Goal: Task Accomplishment & Management: Use online tool/utility

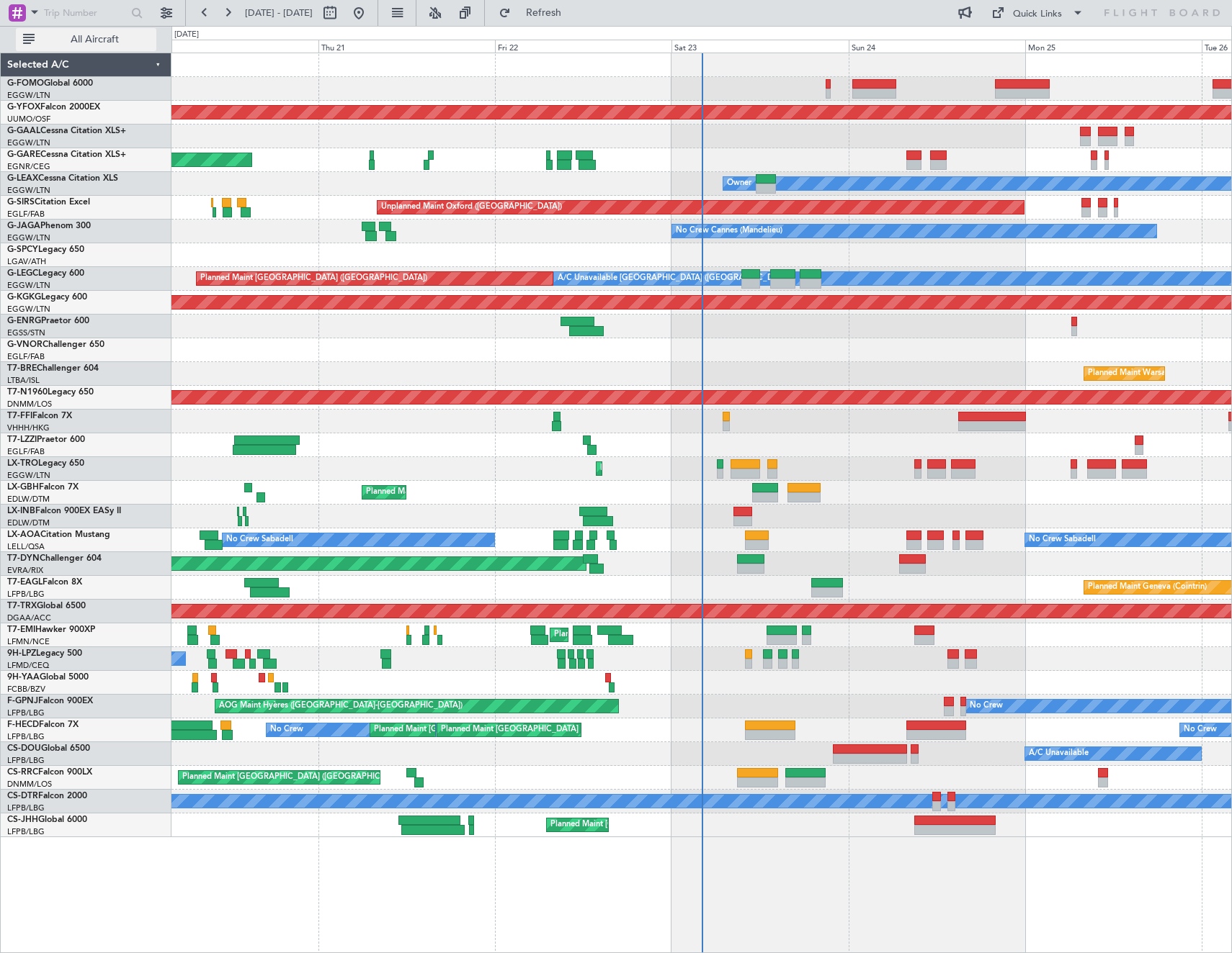
click at [119, 39] on span "All Aircraft" at bounding box center [95, 39] width 115 height 10
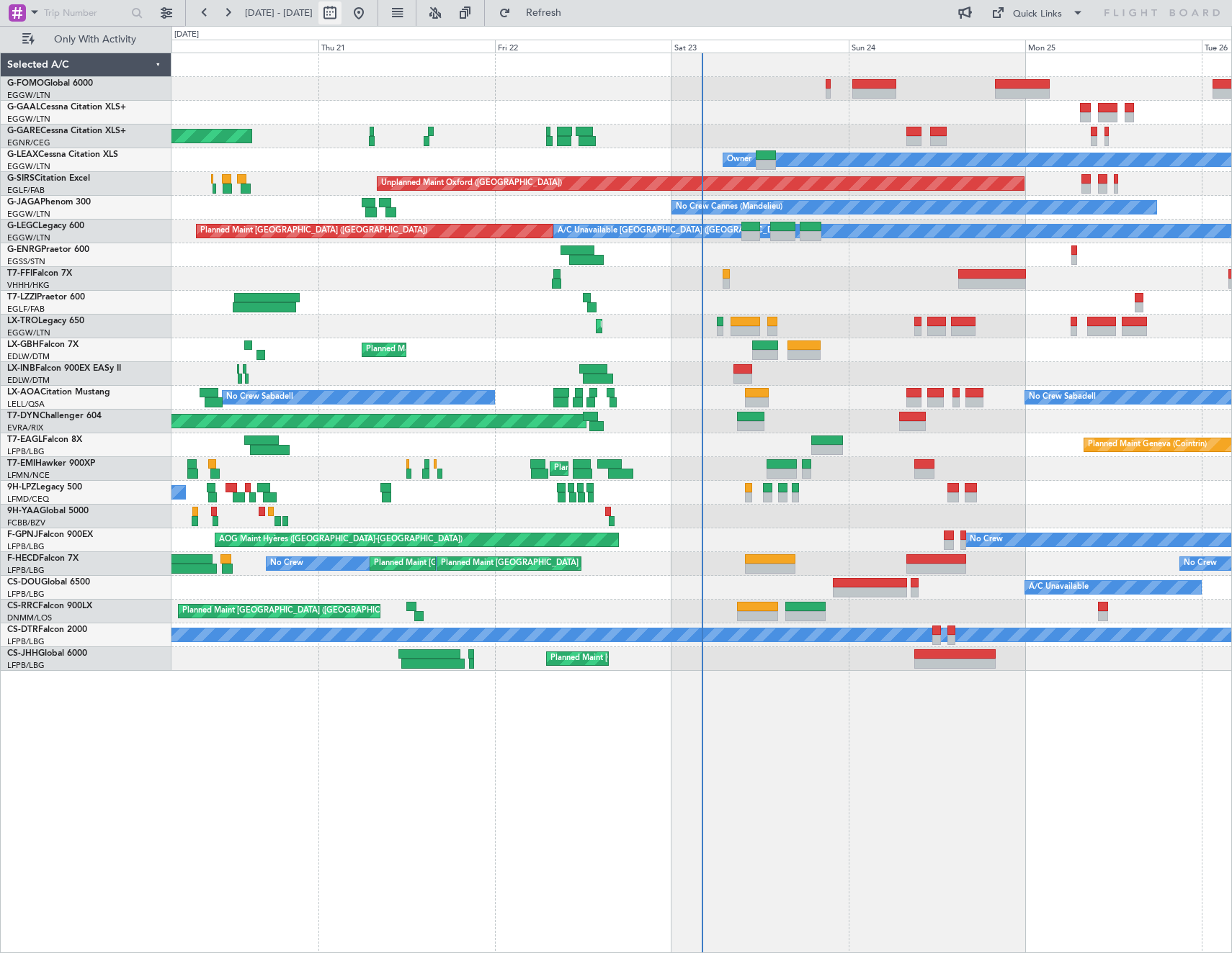
click at [341, 10] on button at bounding box center [329, 13] width 23 height 23
select select "8"
select select "2025"
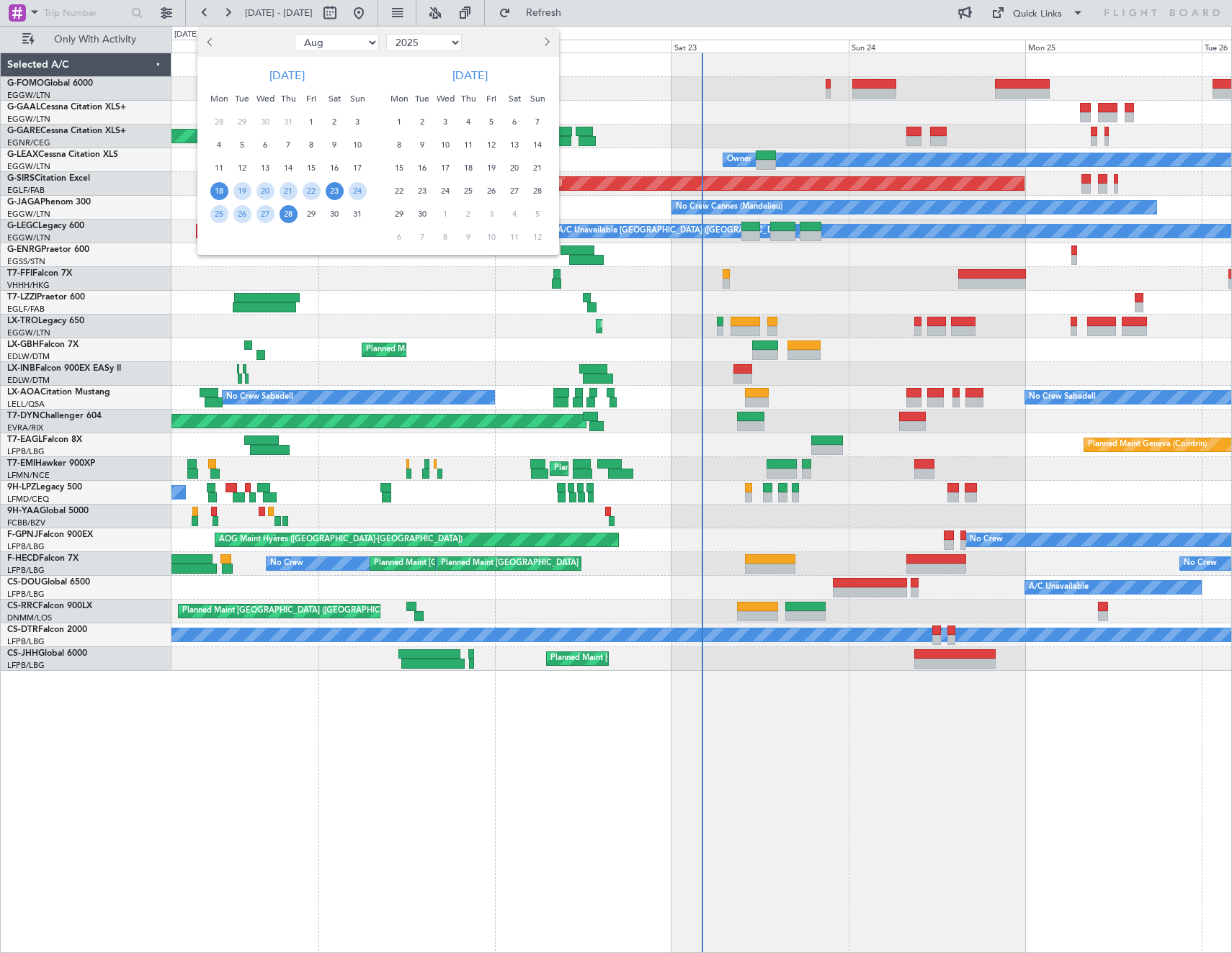
click at [337, 193] on span "23" at bounding box center [334, 191] width 18 height 18
click at [338, 211] on span "30" at bounding box center [334, 214] width 18 height 18
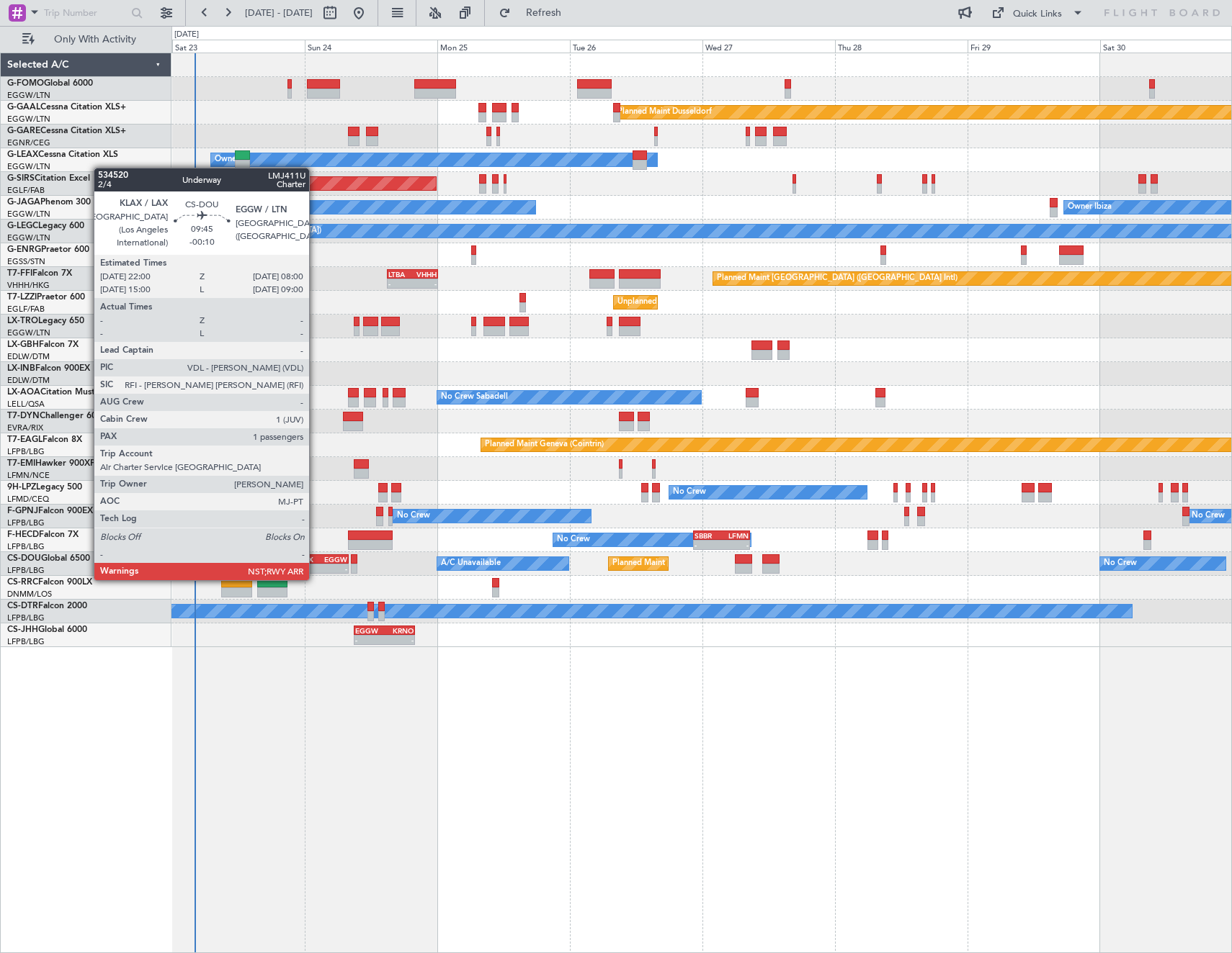
click at [316, 566] on div "-" at bounding box center [308, 568] width 27 height 9
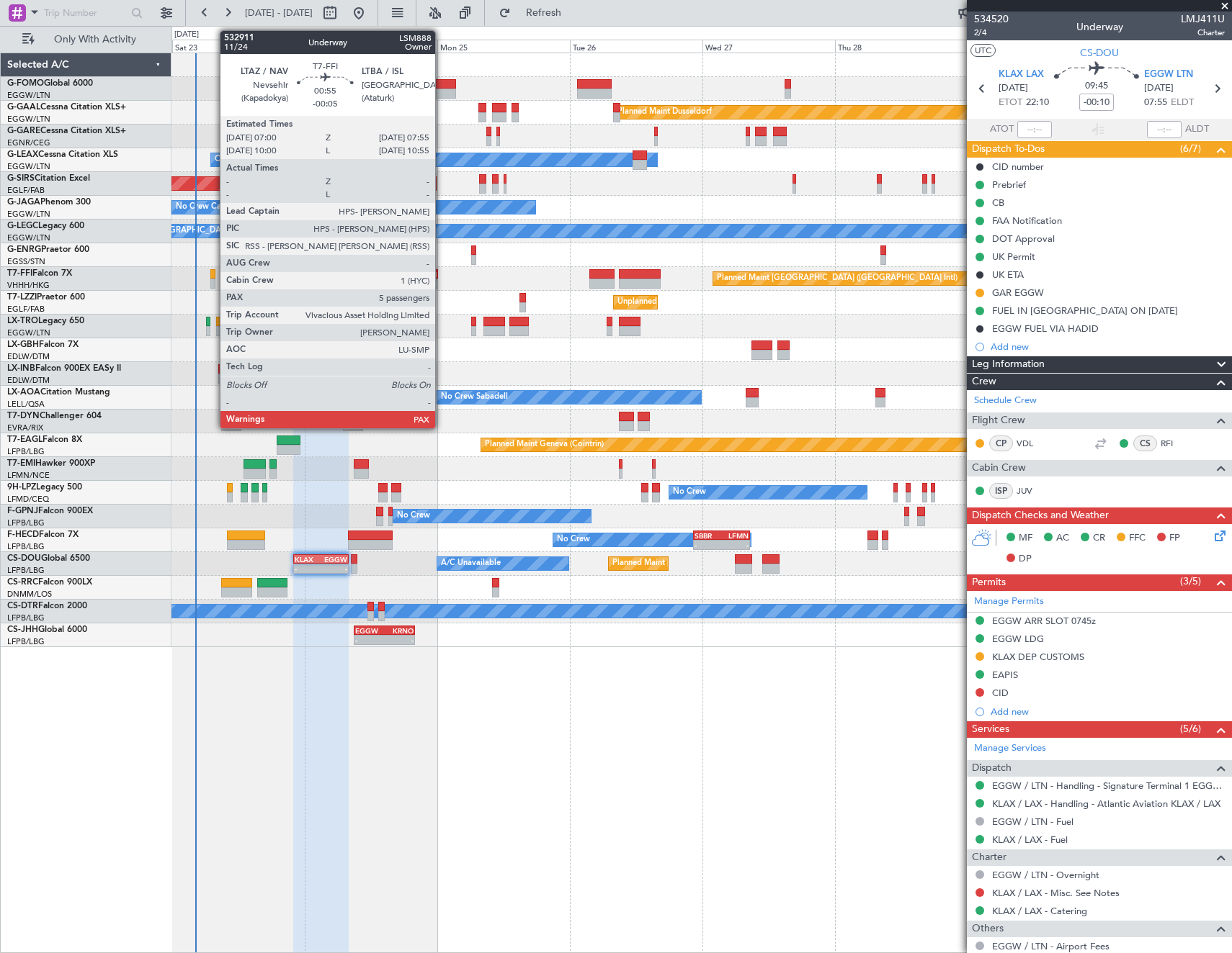
click at [213, 283] on div at bounding box center [213, 283] width 6 height 10
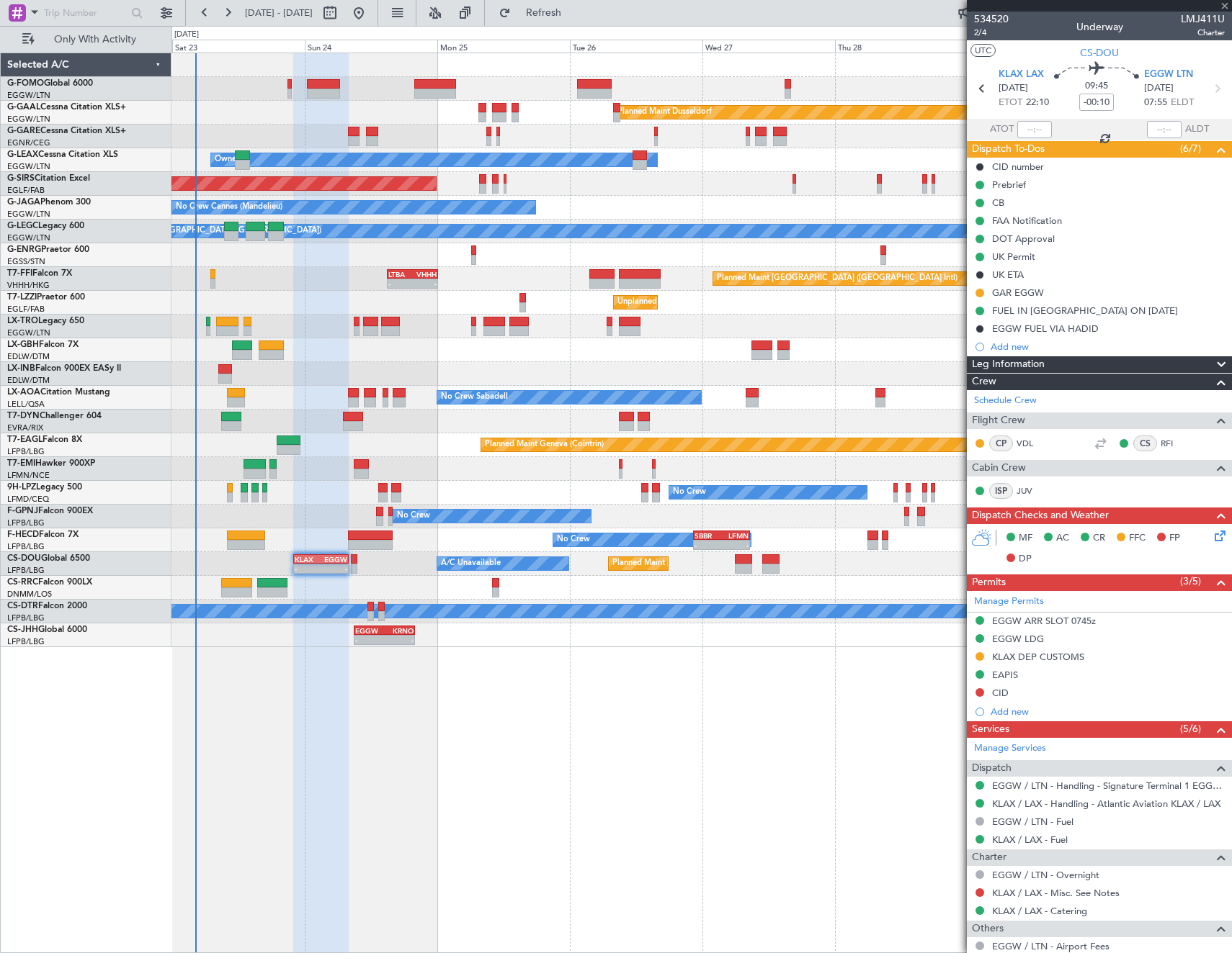
type input "-00:05"
type input "5"
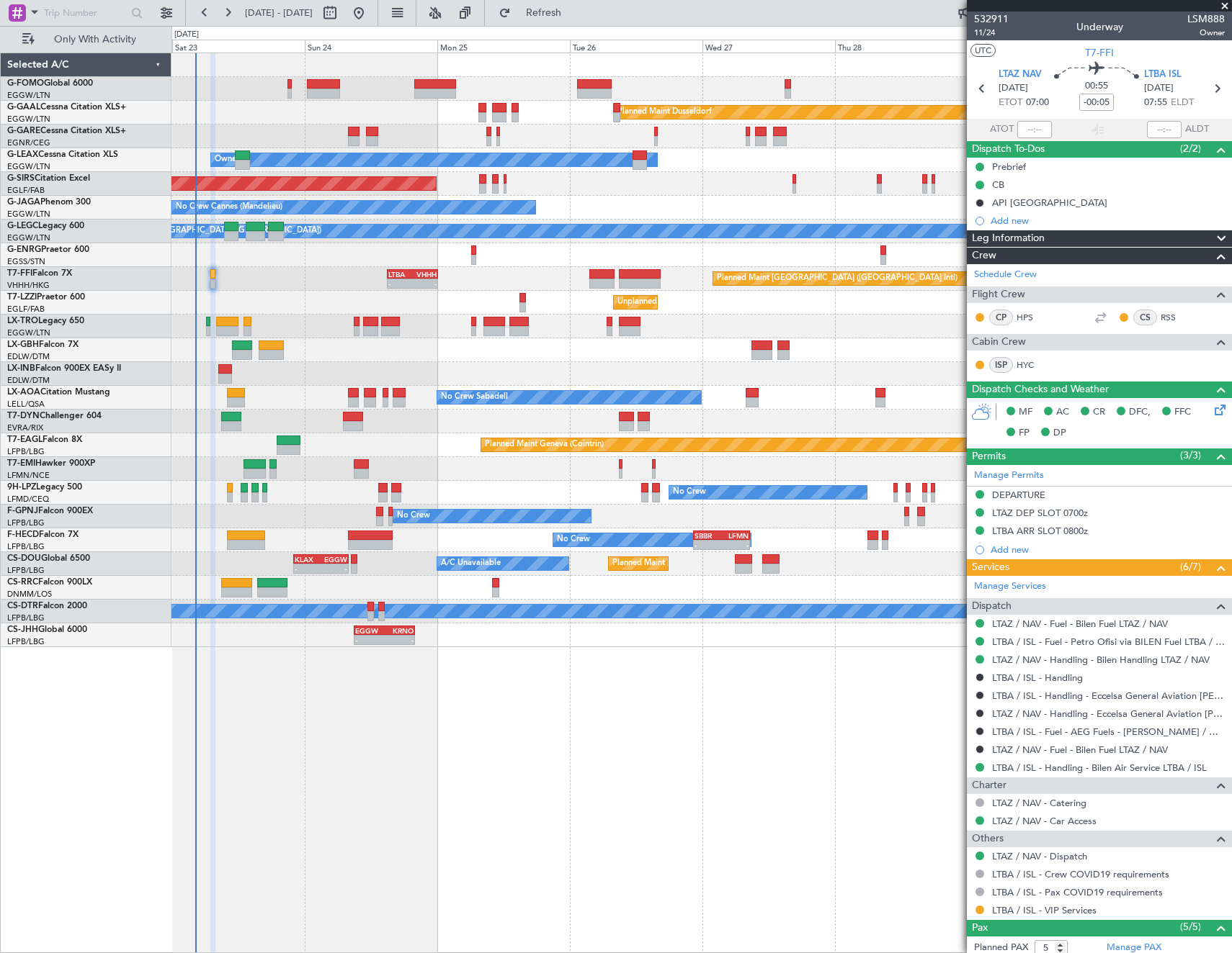
scroll to position [169, 0]
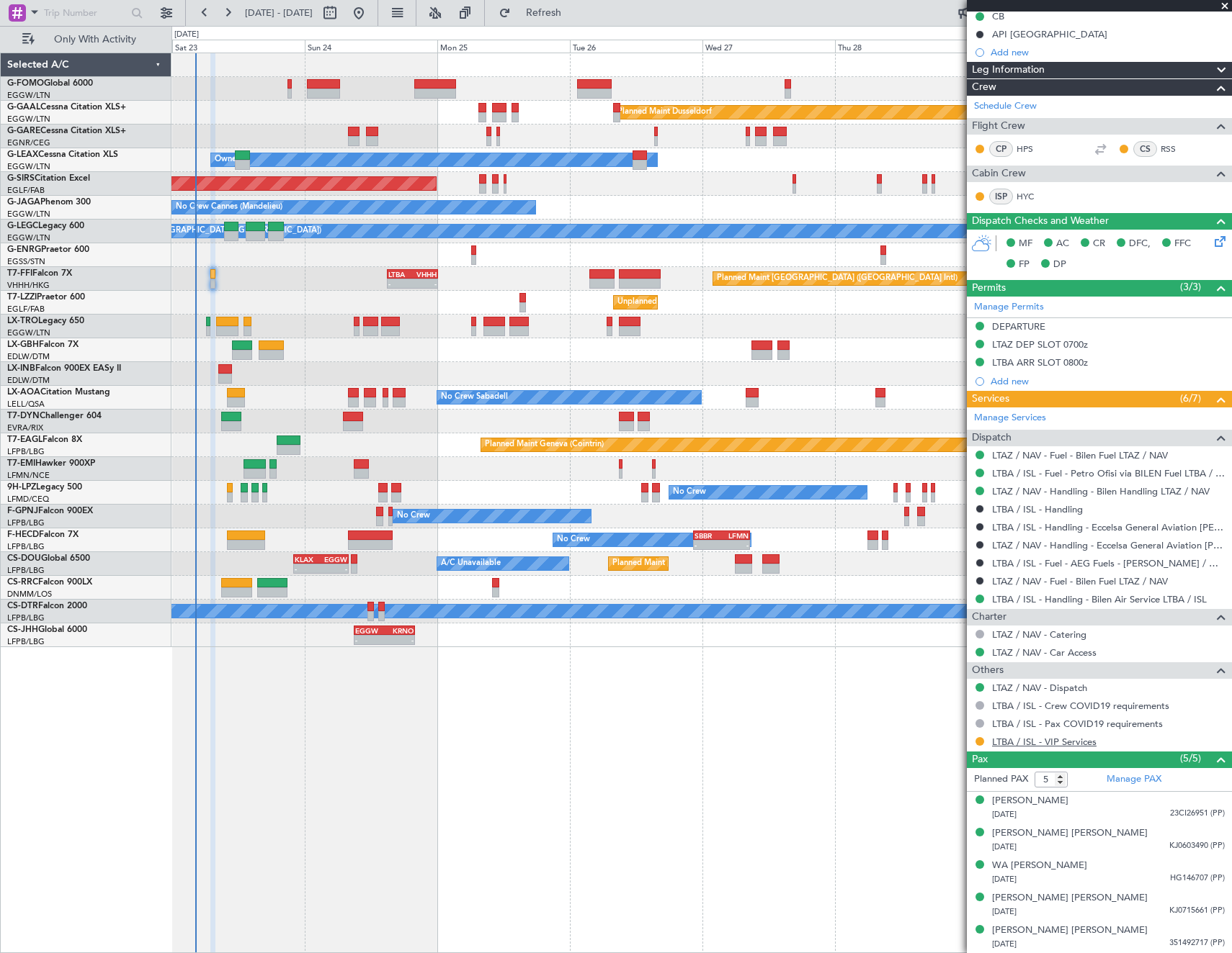
click at [1058, 738] on link "LTBA / ISL - VIP Services" at bounding box center [1044, 742] width 104 height 12
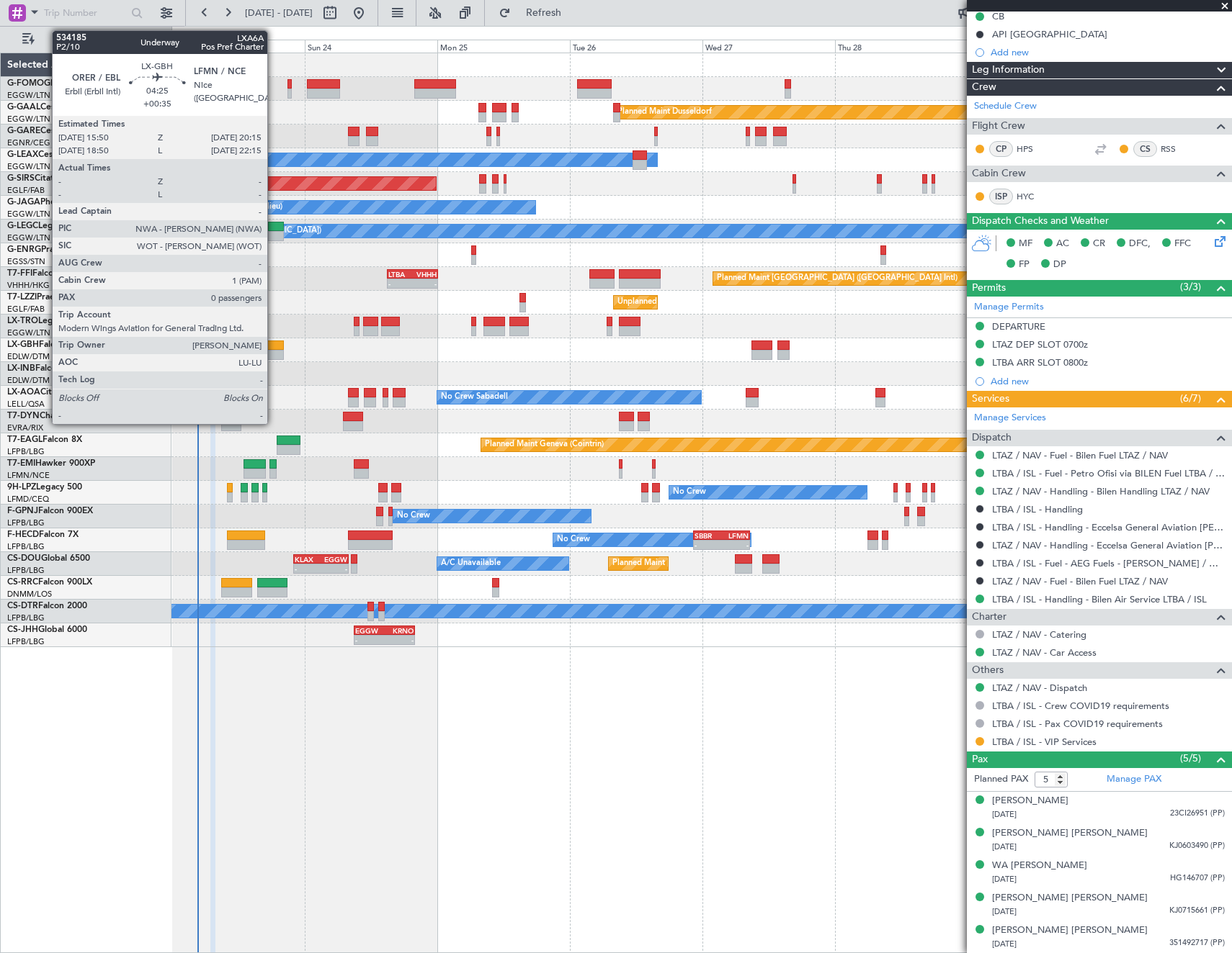
click at [274, 348] on div at bounding box center [271, 345] width 24 height 10
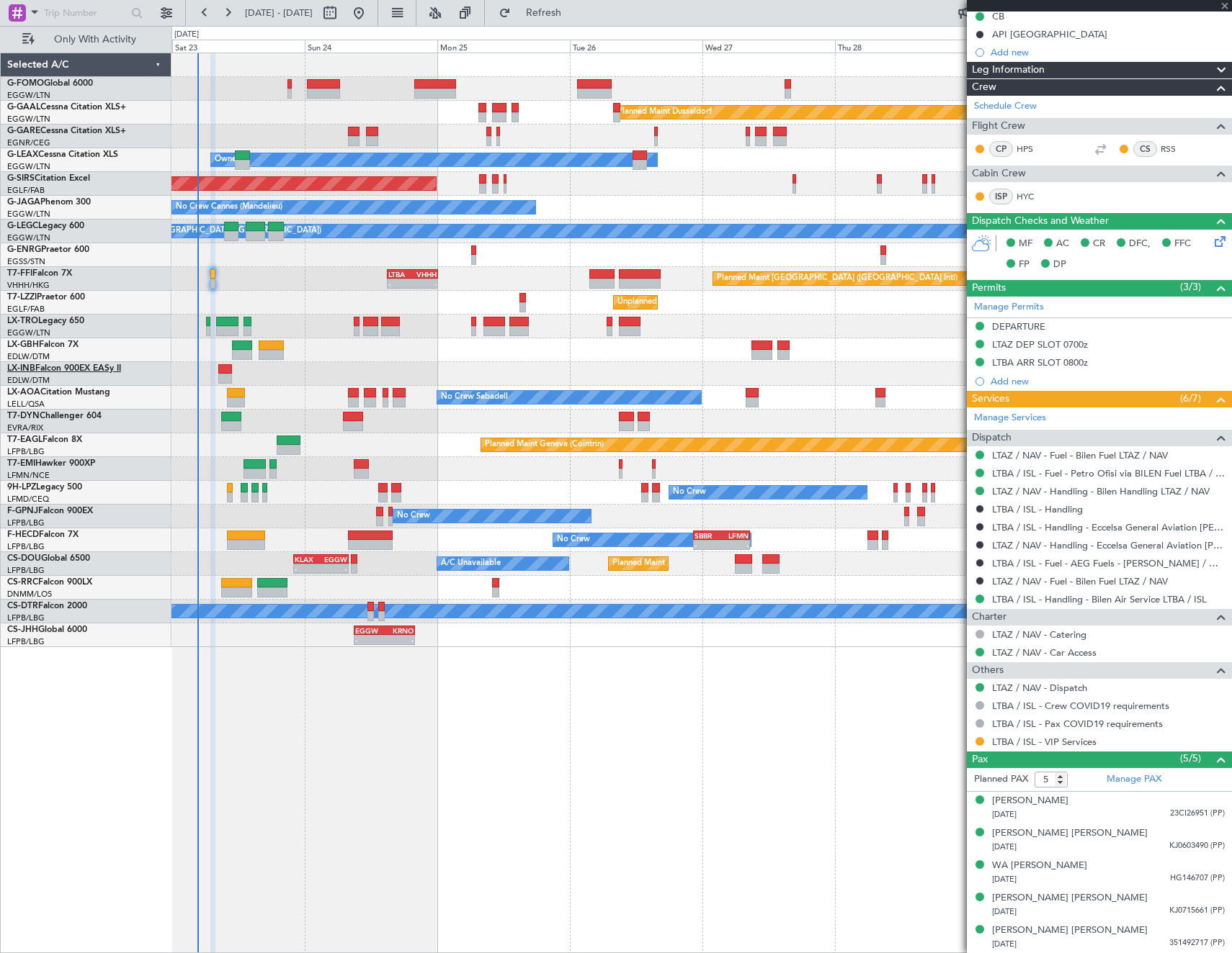
type input "+00:35"
type input "0"
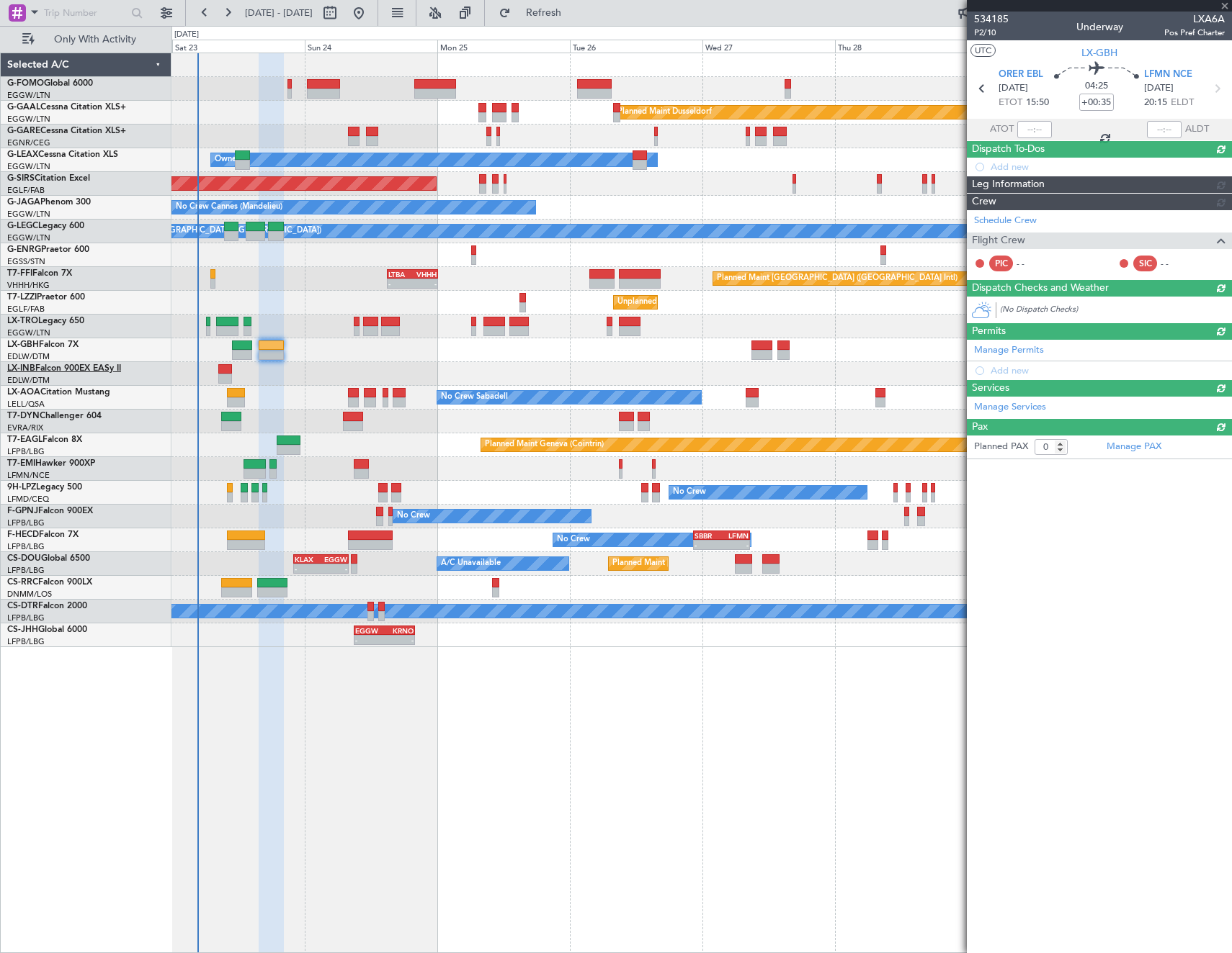
scroll to position [0, 0]
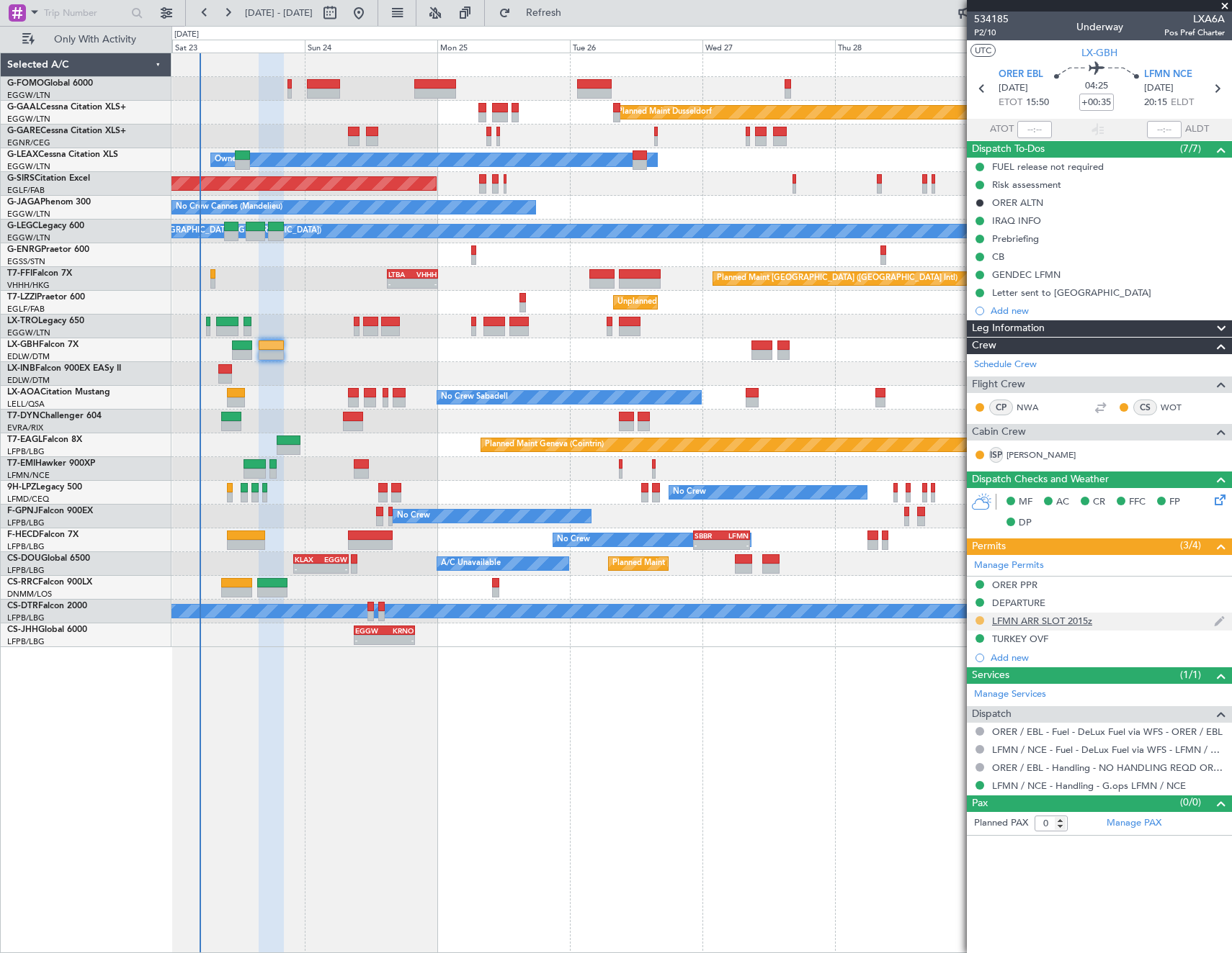
click at [977, 620] on button at bounding box center [979, 621] width 9 height 9
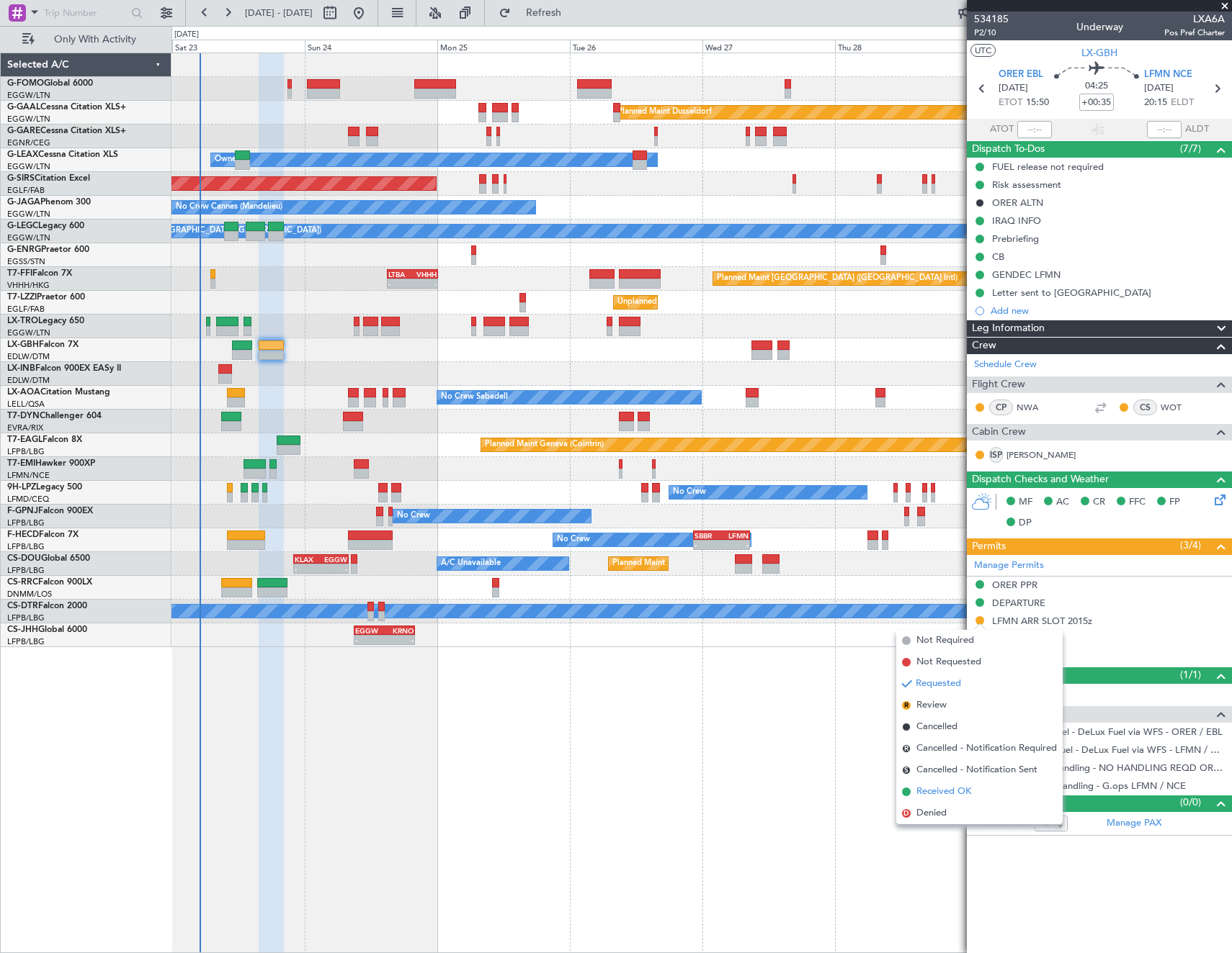
click at [932, 791] on span "Received OK" at bounding box center [944, 792] width 55 height 14
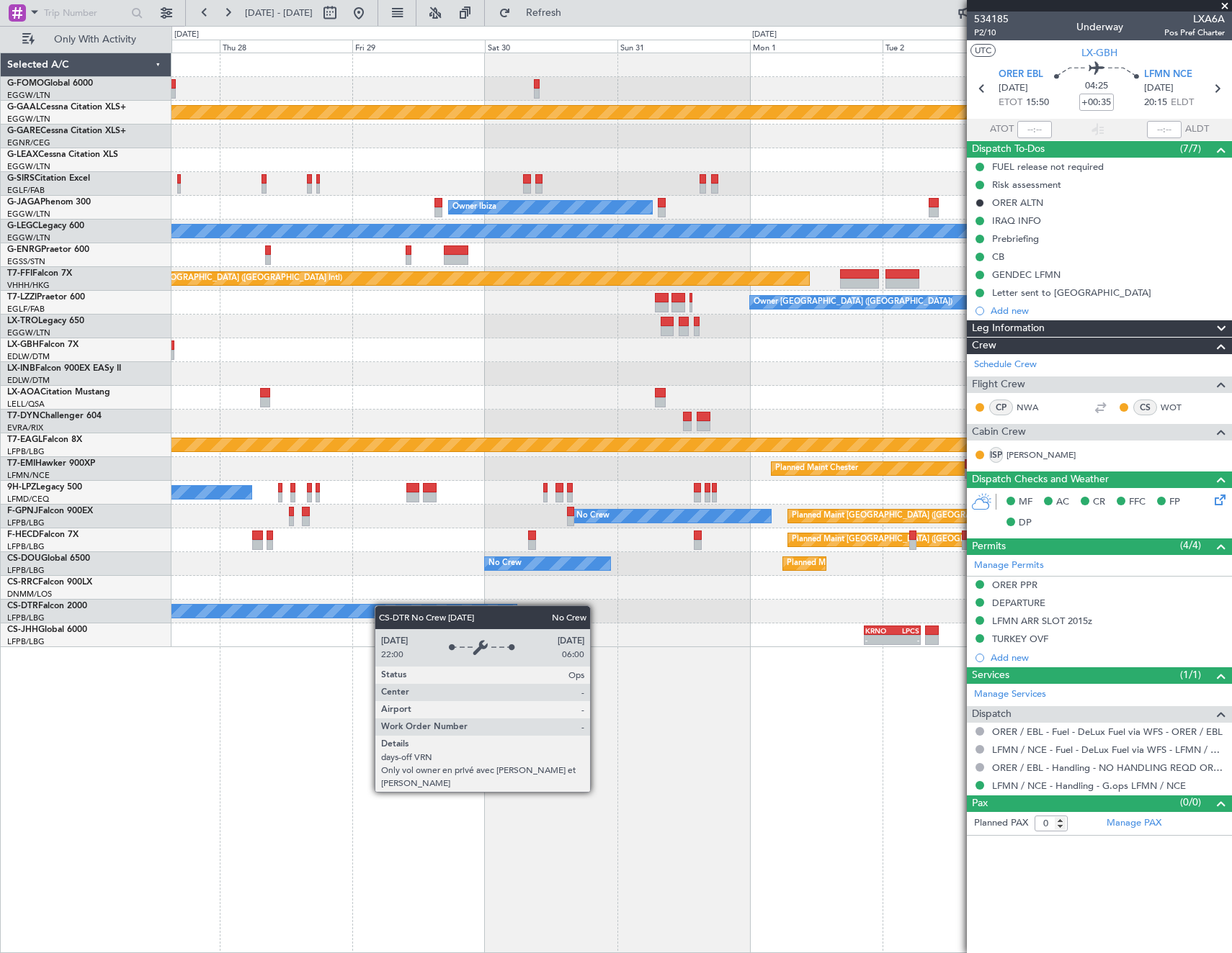
click at [160, 607] on div "Planned Maint Dusseldorf Owner Owner Ibiza Planned Maint [GEOGRAPHIC_DATA] ([GE…" at bounding box center [616, 489] width 1232 height 927
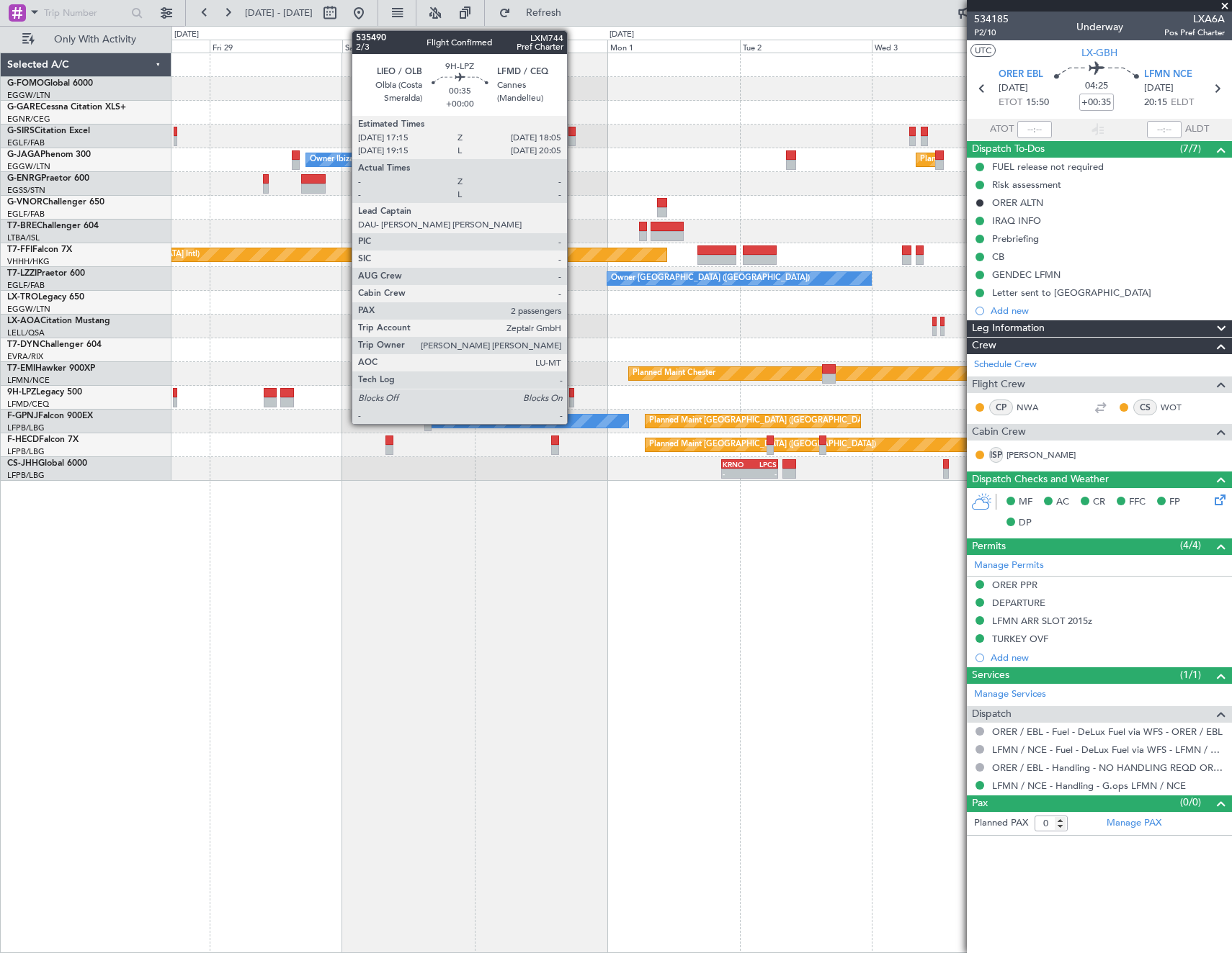
click at [573, 395] on div at bounding box center [572, 393] width 5 height 10
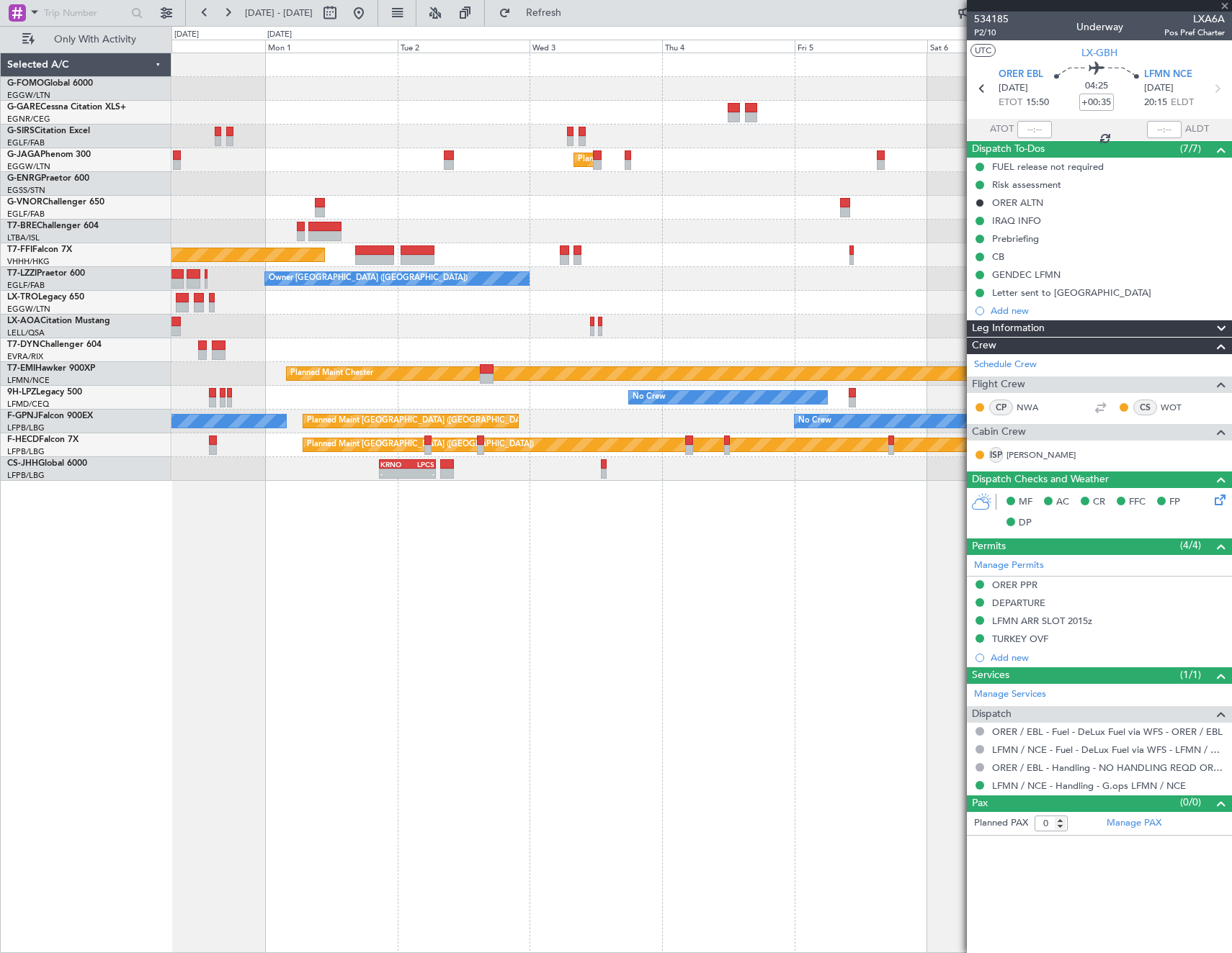
click at [515, 393] on div "No Crew" at bounding box center [700, 398] width 1059 height 24
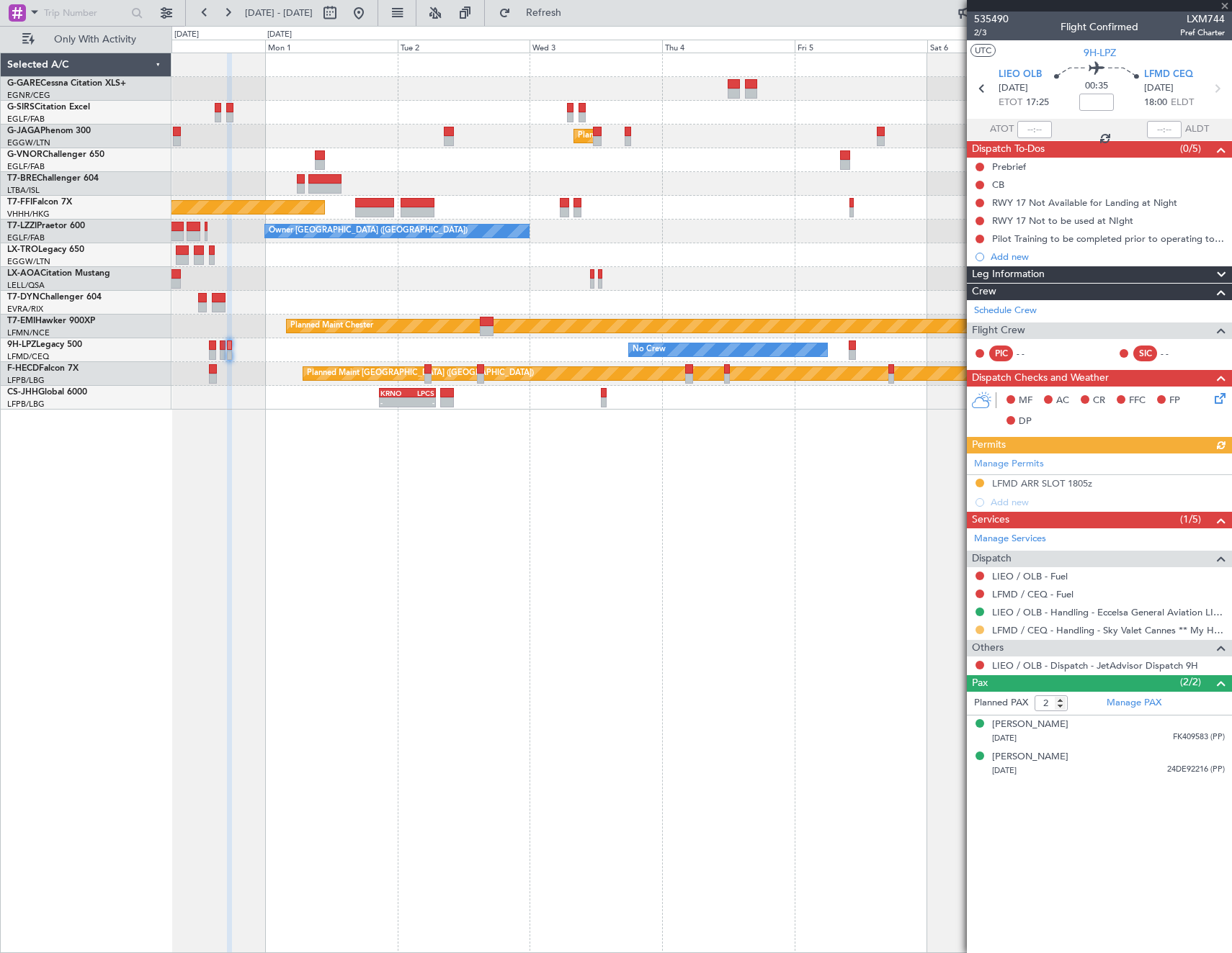
click at [978, 628] on button at bounding box center [979, 629] width 9 height 9
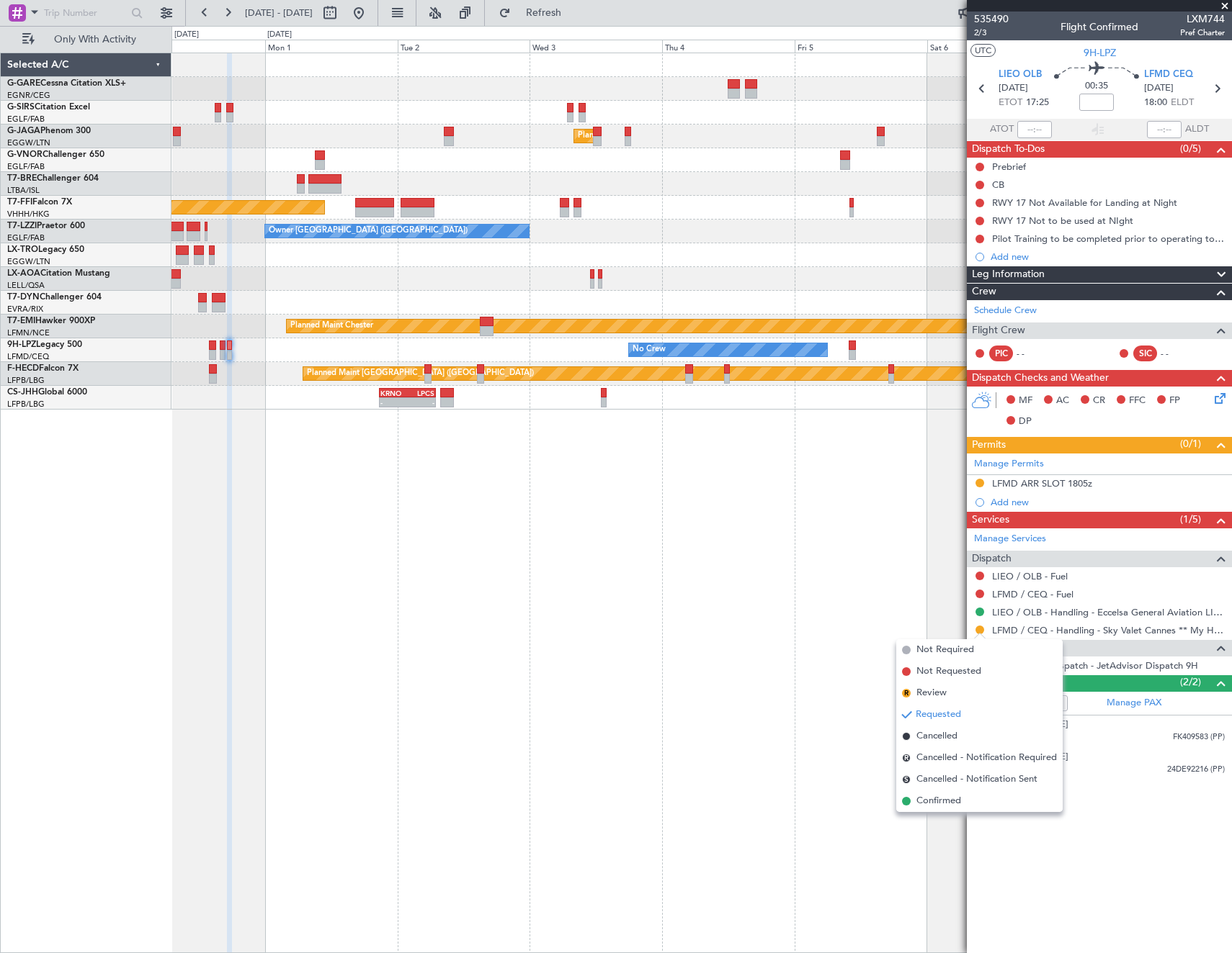
drag, startPoint x: 928, startPoint y: 799, endPoint x: 1008, endPoint y: 522, distance: 288.3
click at [929, 795] on span "Confirmed" at bounding box center [939, 801] width 45 height 14
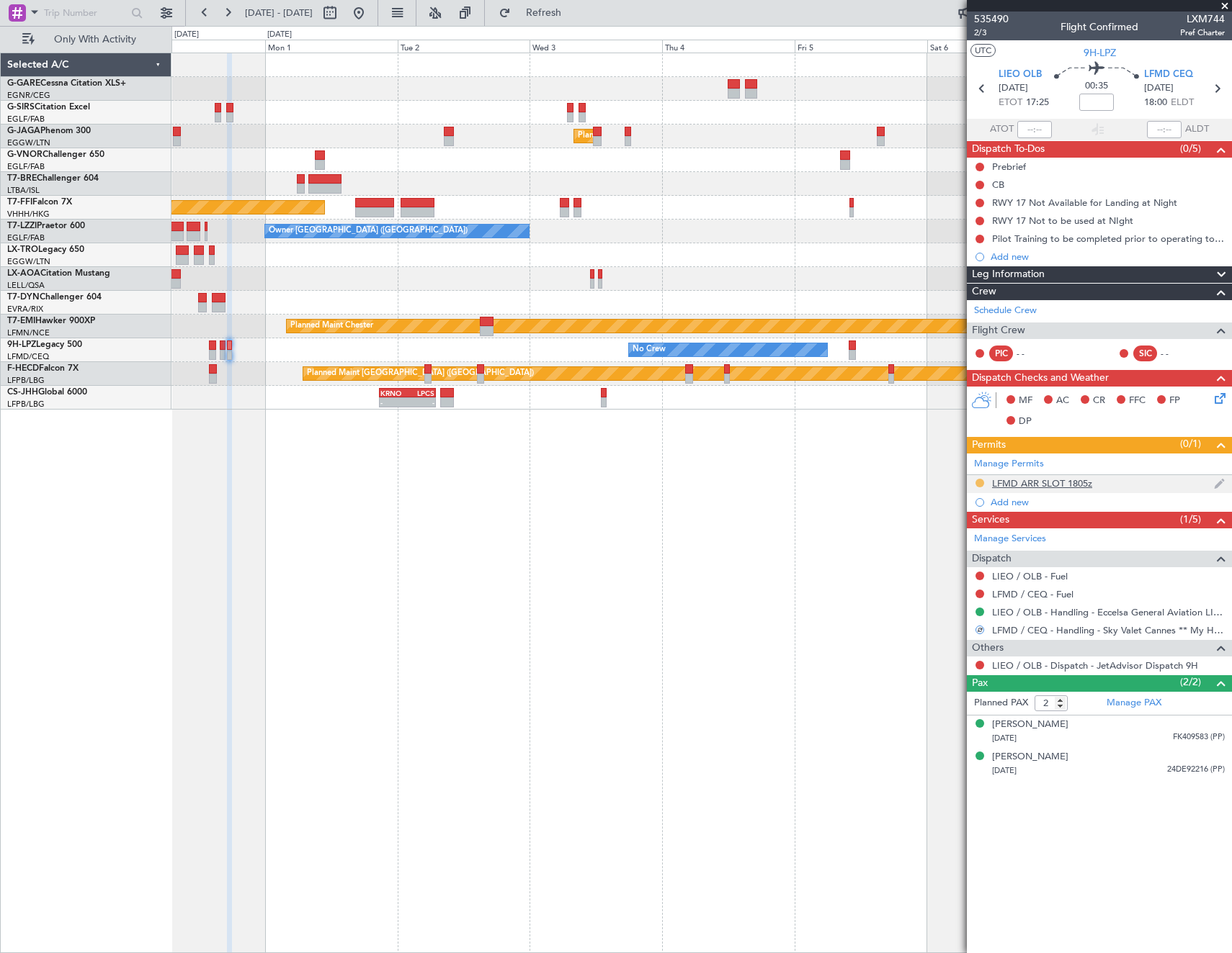
click at [979, 484] on button at bounding box center [979, 483] width 9 height 9
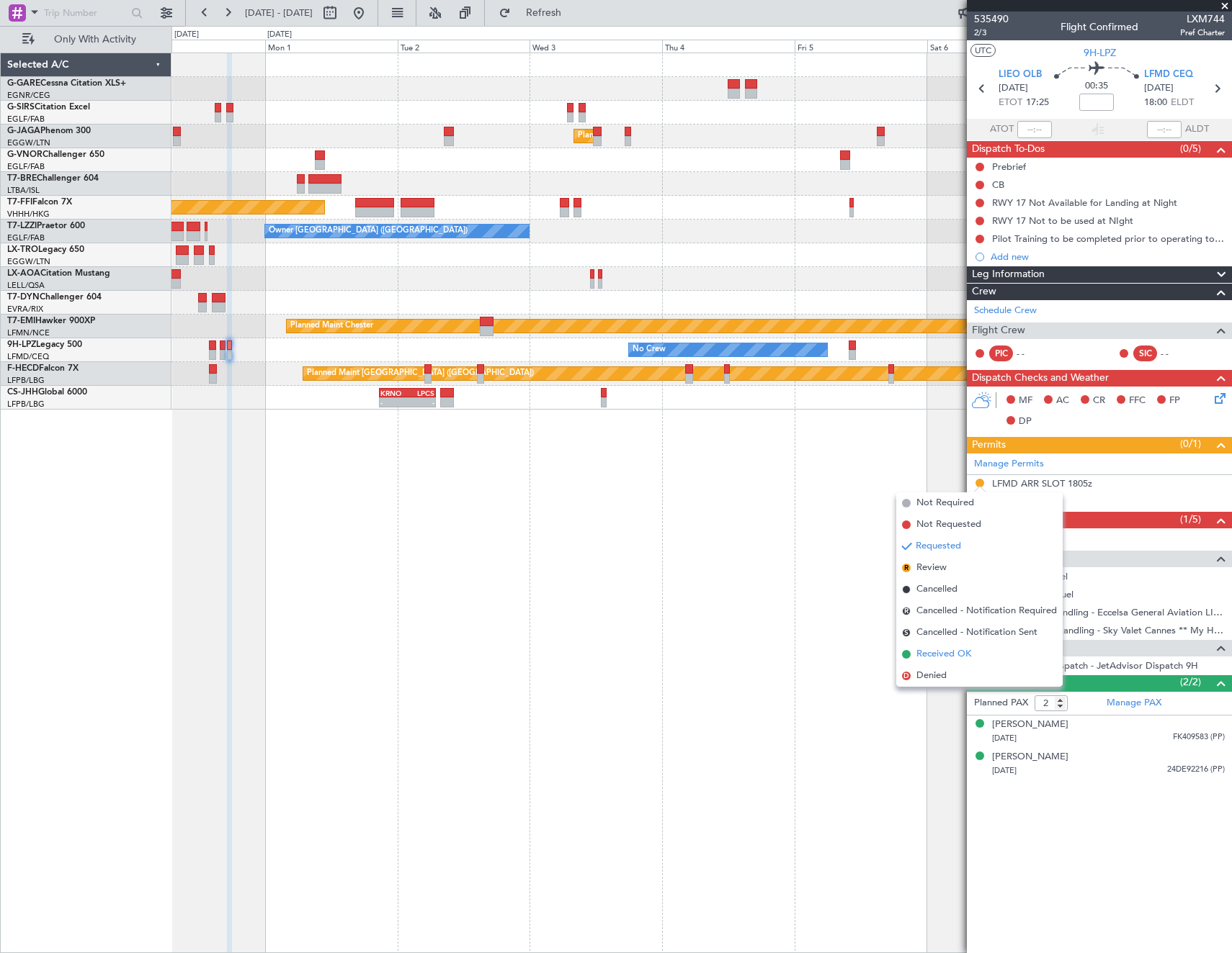
click at [933, 653] on span "Received OK" at bounding box center [944, 654] width 55 height 14
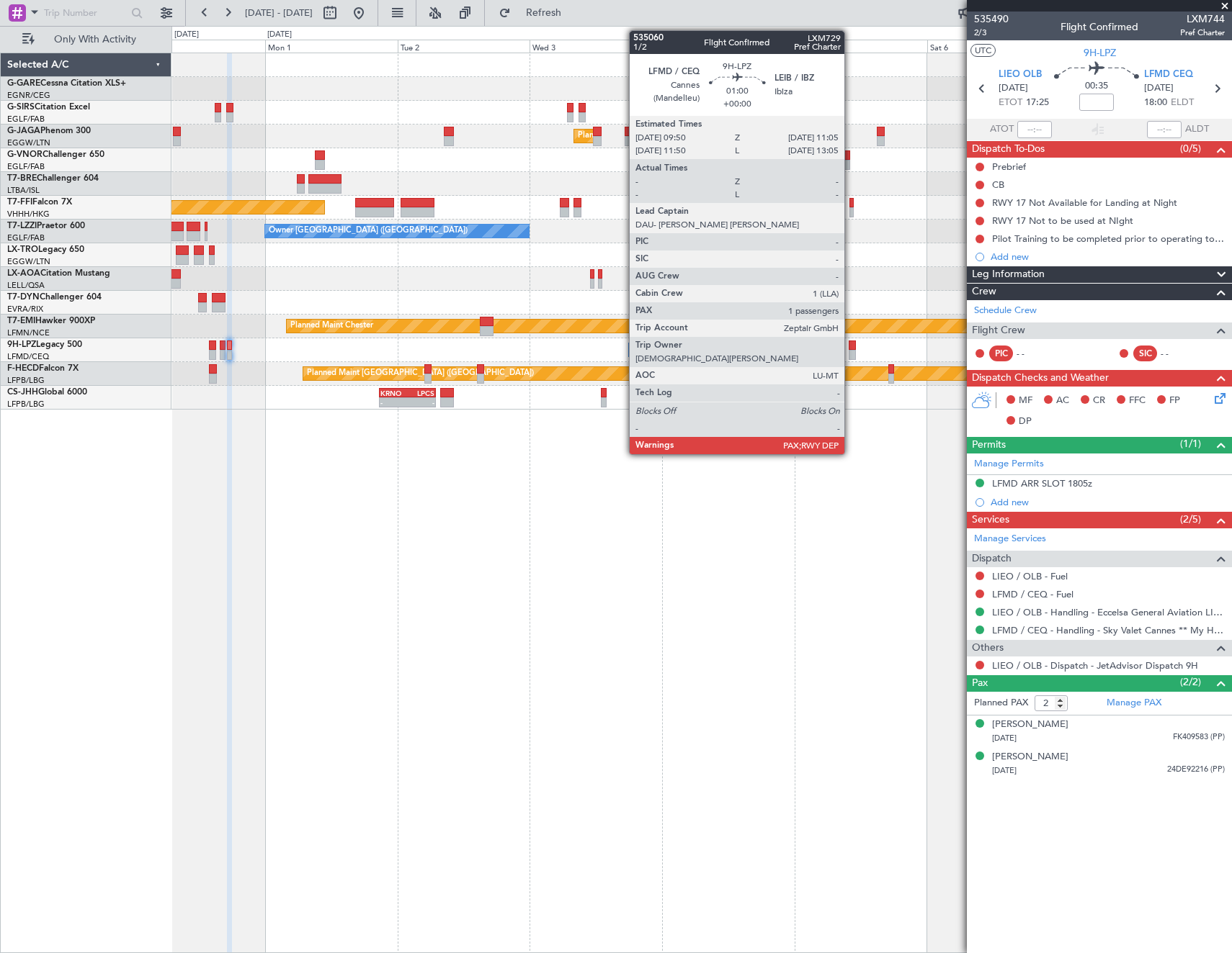
click at [851, 344] on div at bounding box center [851, 345] width 7 height 10
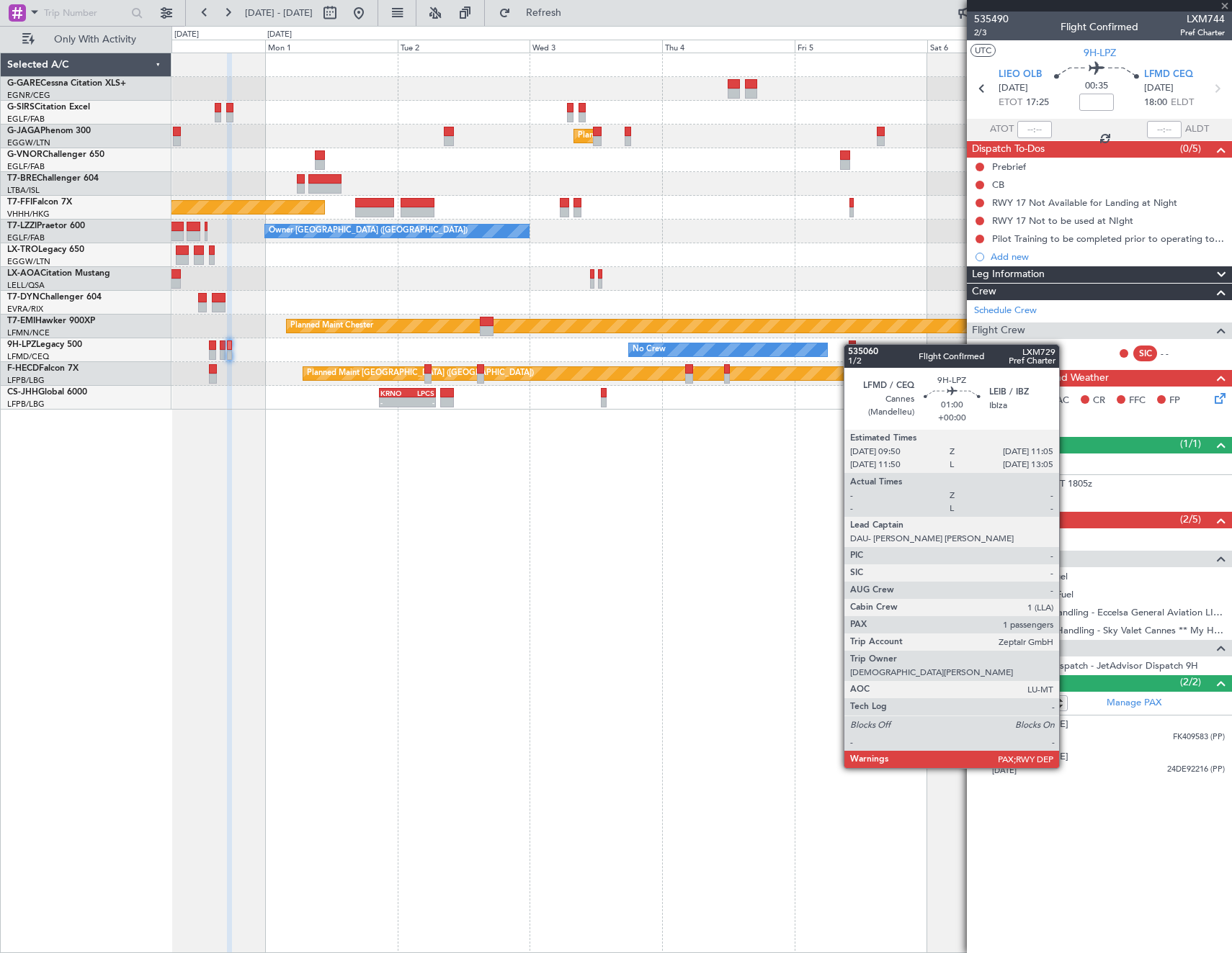
type input "1"
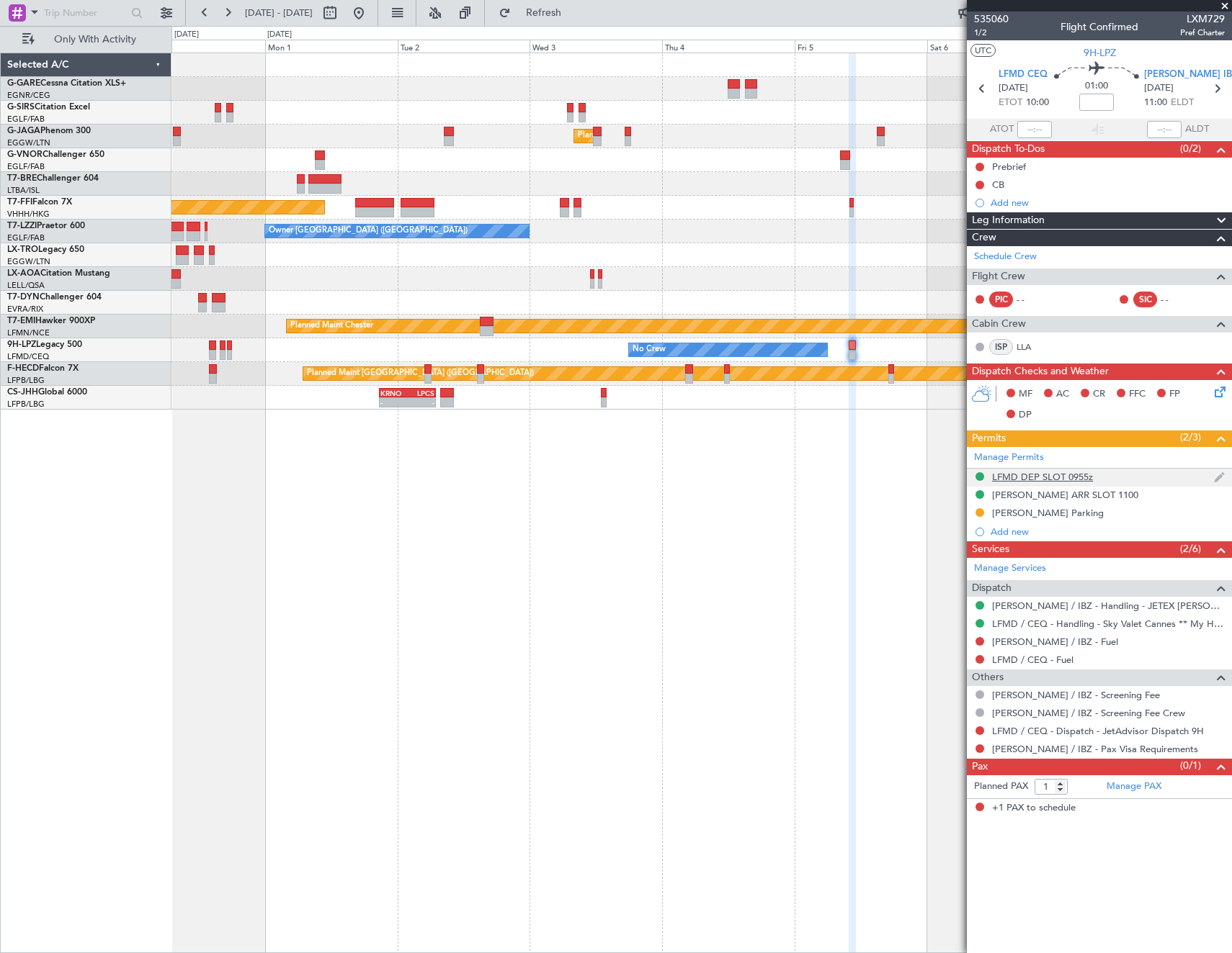
click at [1050, 482] on div "LFMD DEP SLOT 0955z" at bounding box center [1042, 477] width 101 height 12
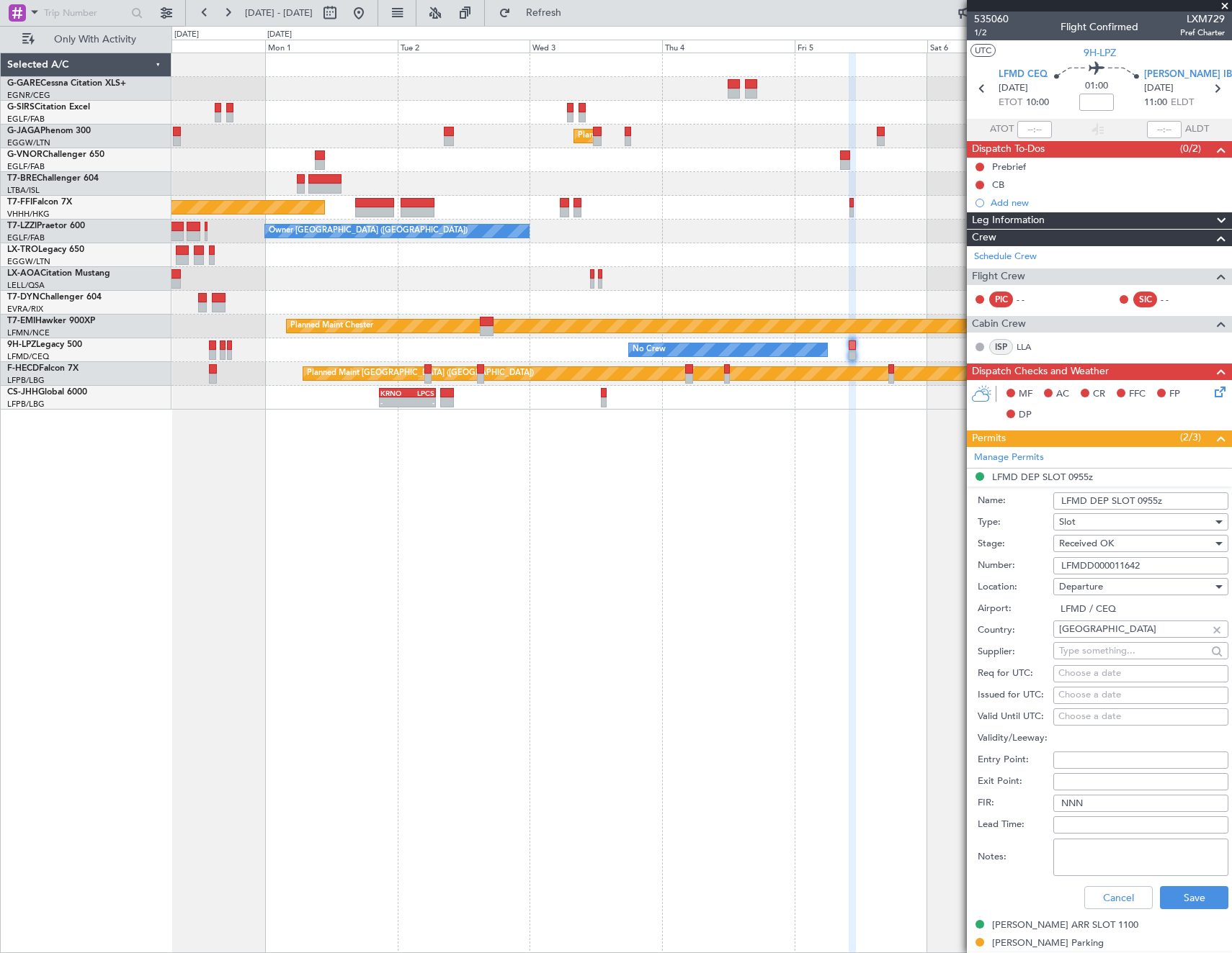
click at [1143, 566] on input "LFMDD000011642" at bounding box center [1140, 566] width 175 height 18
paste input "text"
type input "LFMDD000011642"
click at [1197, 898] on button "Save" at bounding box center [1193, 898] width 68 height 23
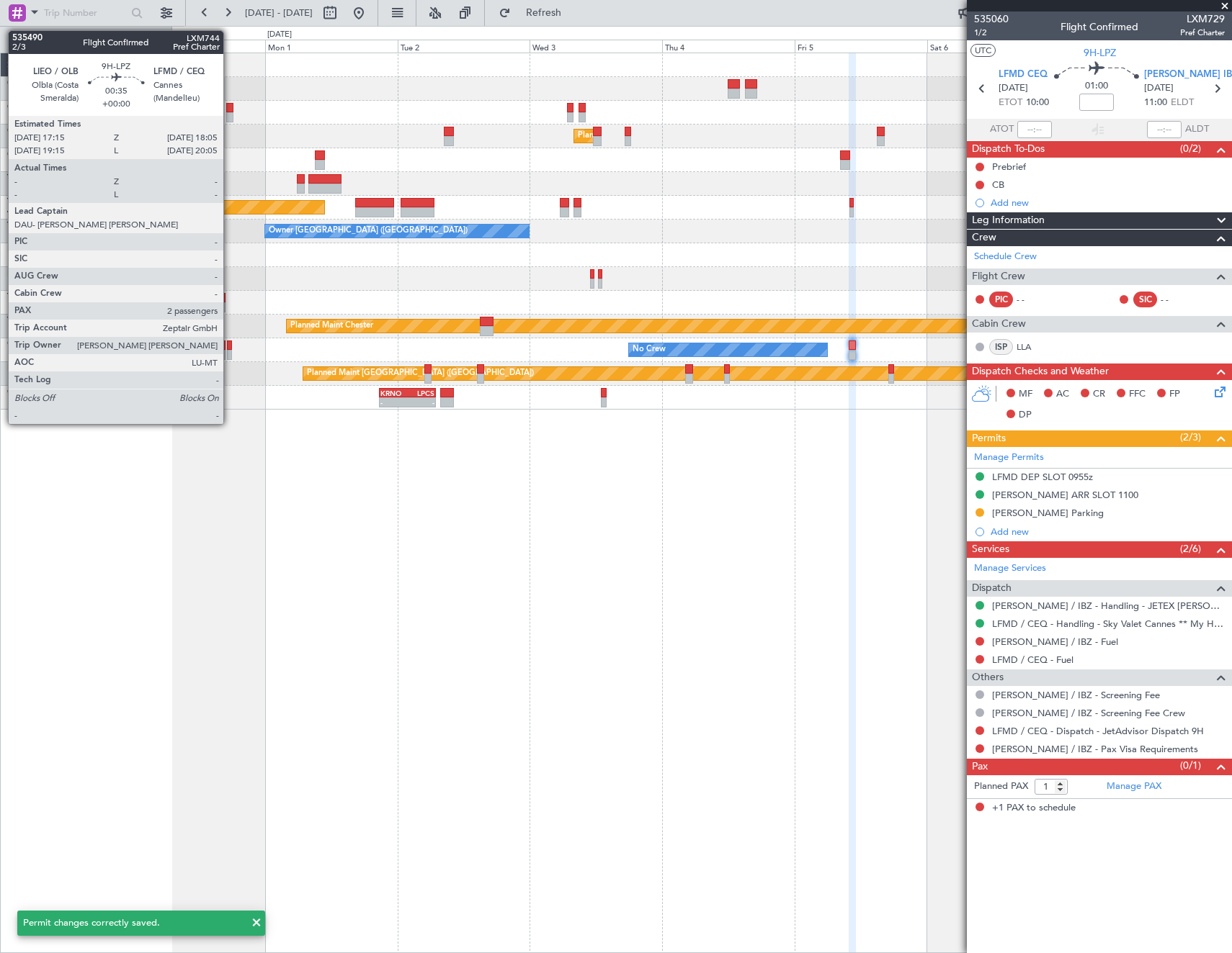
click at [230, 347] on div at bounding box center [230, 345] width 5 height 10
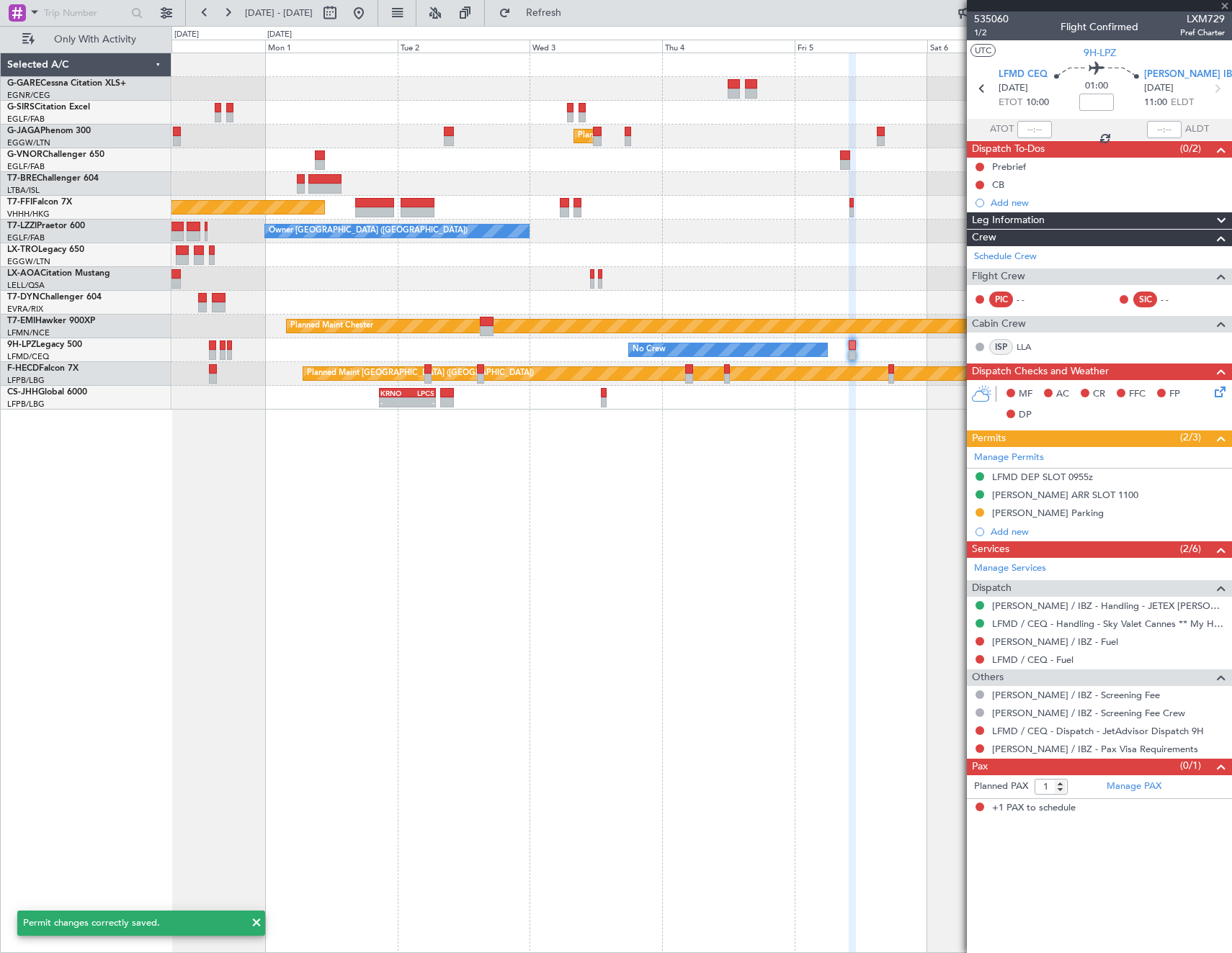
type input "2"
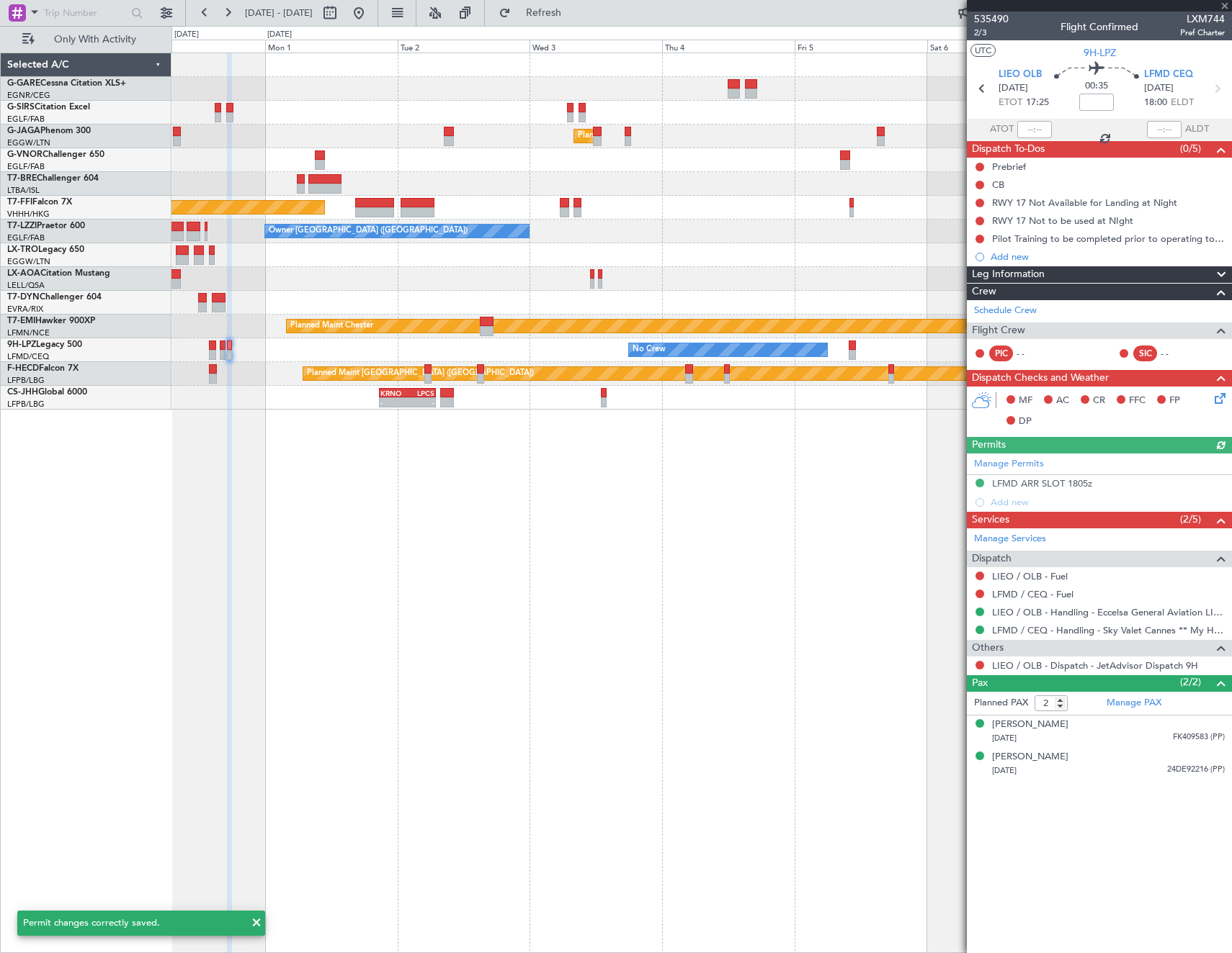
drag, startPoint x: 1058, startPoint y: 481, endPoint x: 1046, endPoint y: 485, distance: 12.6
click at [1055, 483] on div "Manage Permits LFMD ARR SLOT 1805z Add new" at bounding box center [1099, 483] width 265 height 59
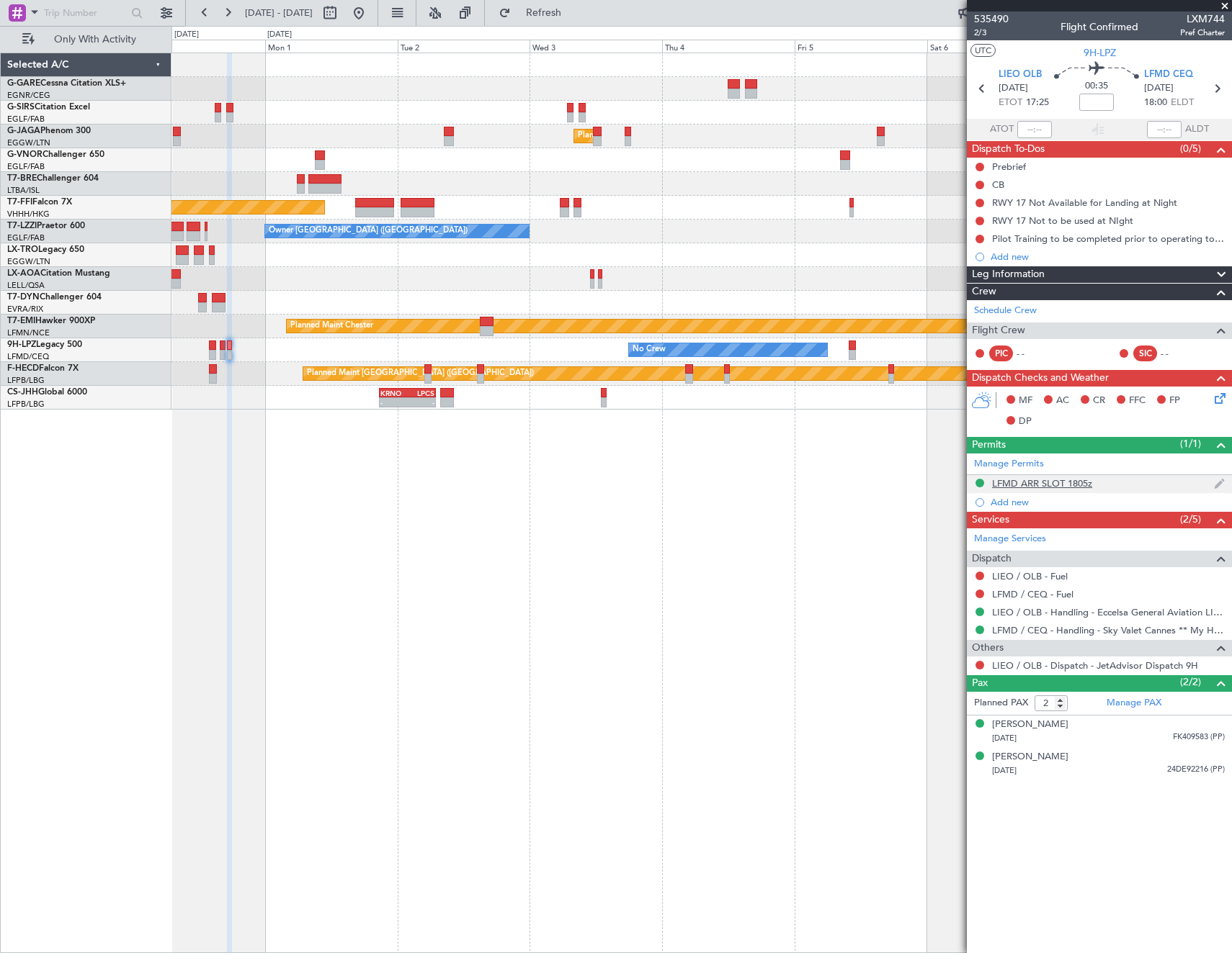
click at [1080, 479] on div "LFMD ARR SLOT 1805z" at bounding box center [1042, 483] width 100 height 12
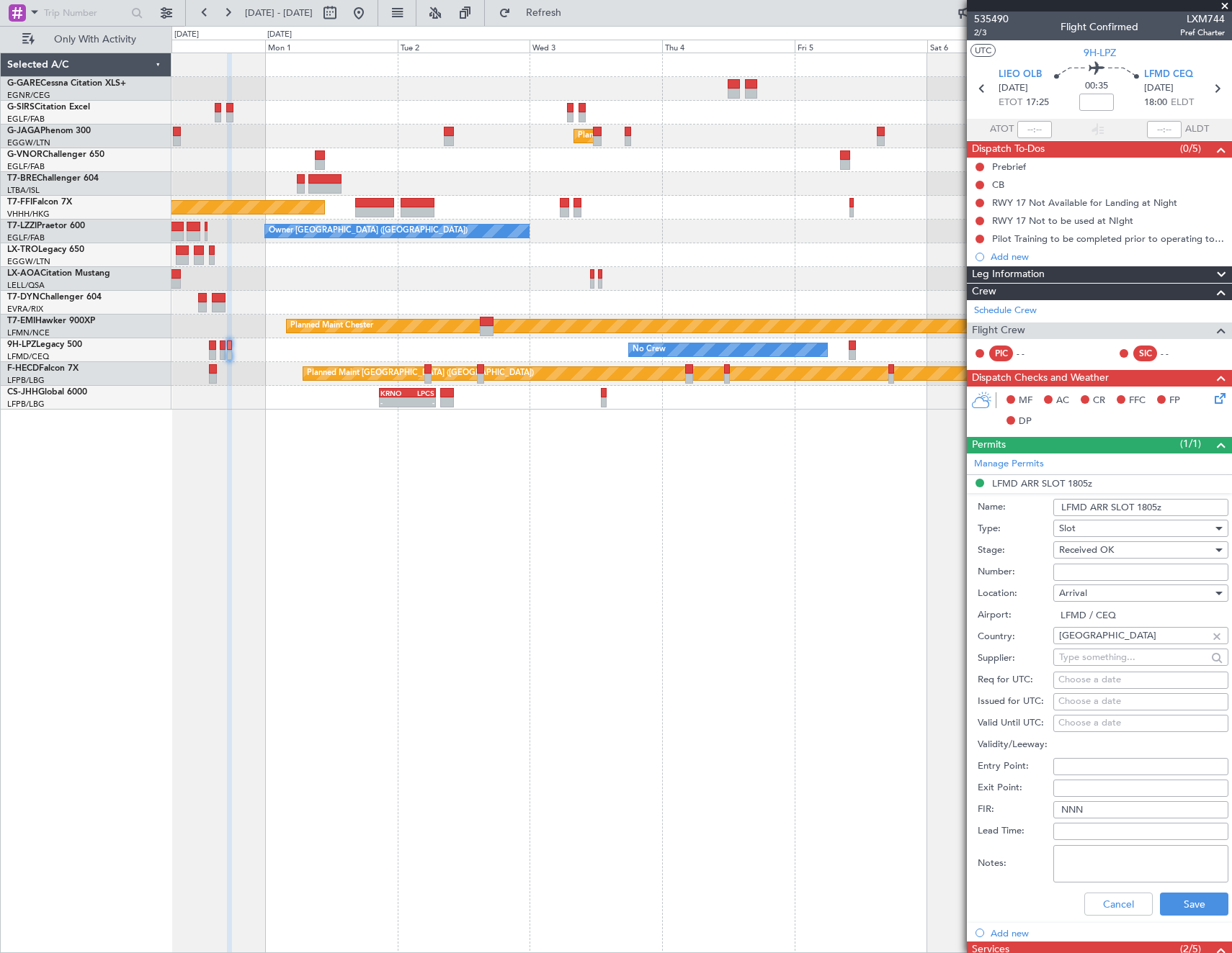
click at [1120, 564] on input "Number:" at bounding box center [1140, 572] width 175 height 18
paste input "LFMDA000011641"
type input "LFMDA000011641"
click at [1194, 898] on button "Save" at bounding box center [1193, 904] width 68 height 23
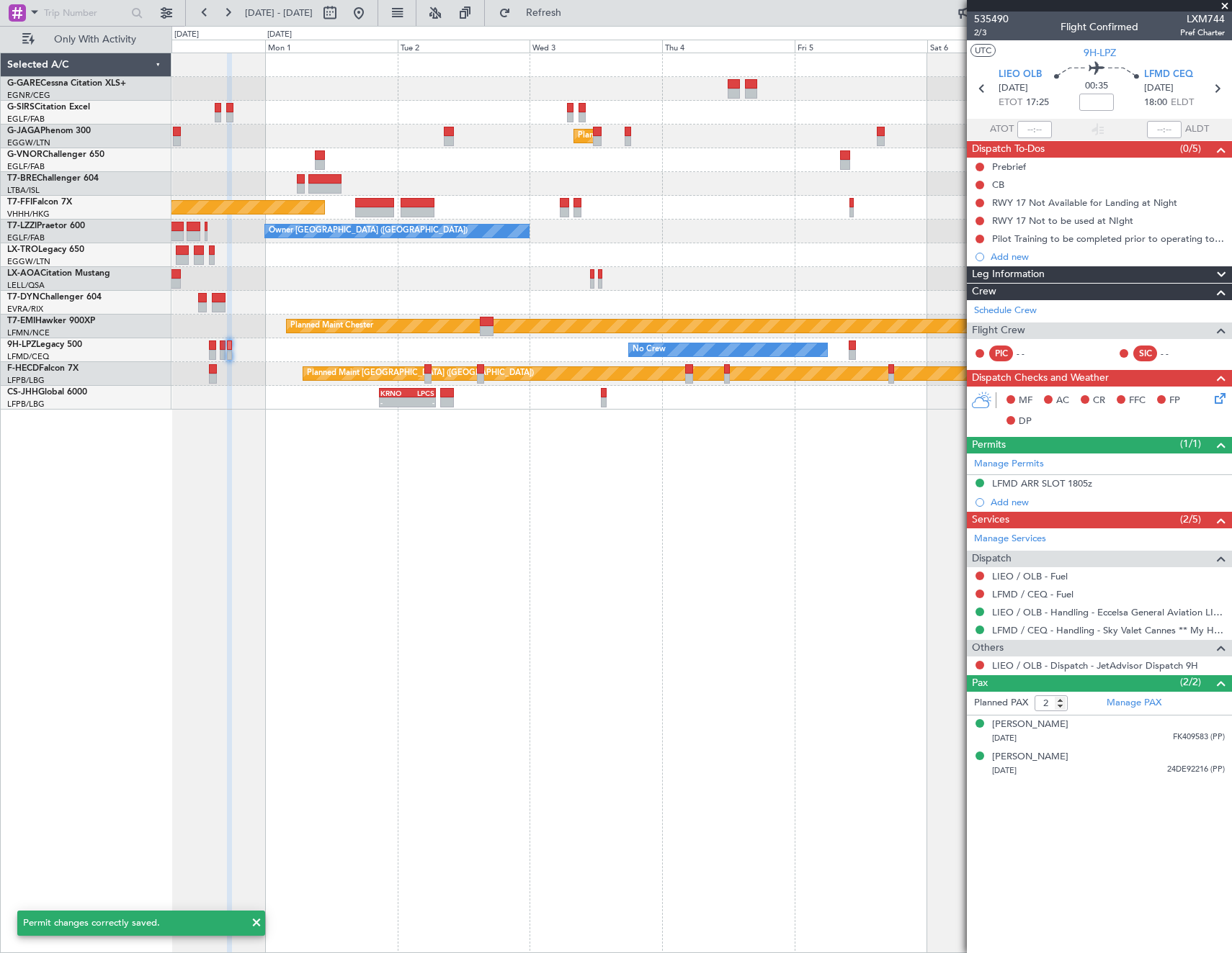
click at [1231, 519] on html "[DATE] - [DATE] Refresh Quick Links Only With Activity Planned Maint [GEOGRAPHI…" at bounding box center [616, 476] width 1232 height 953
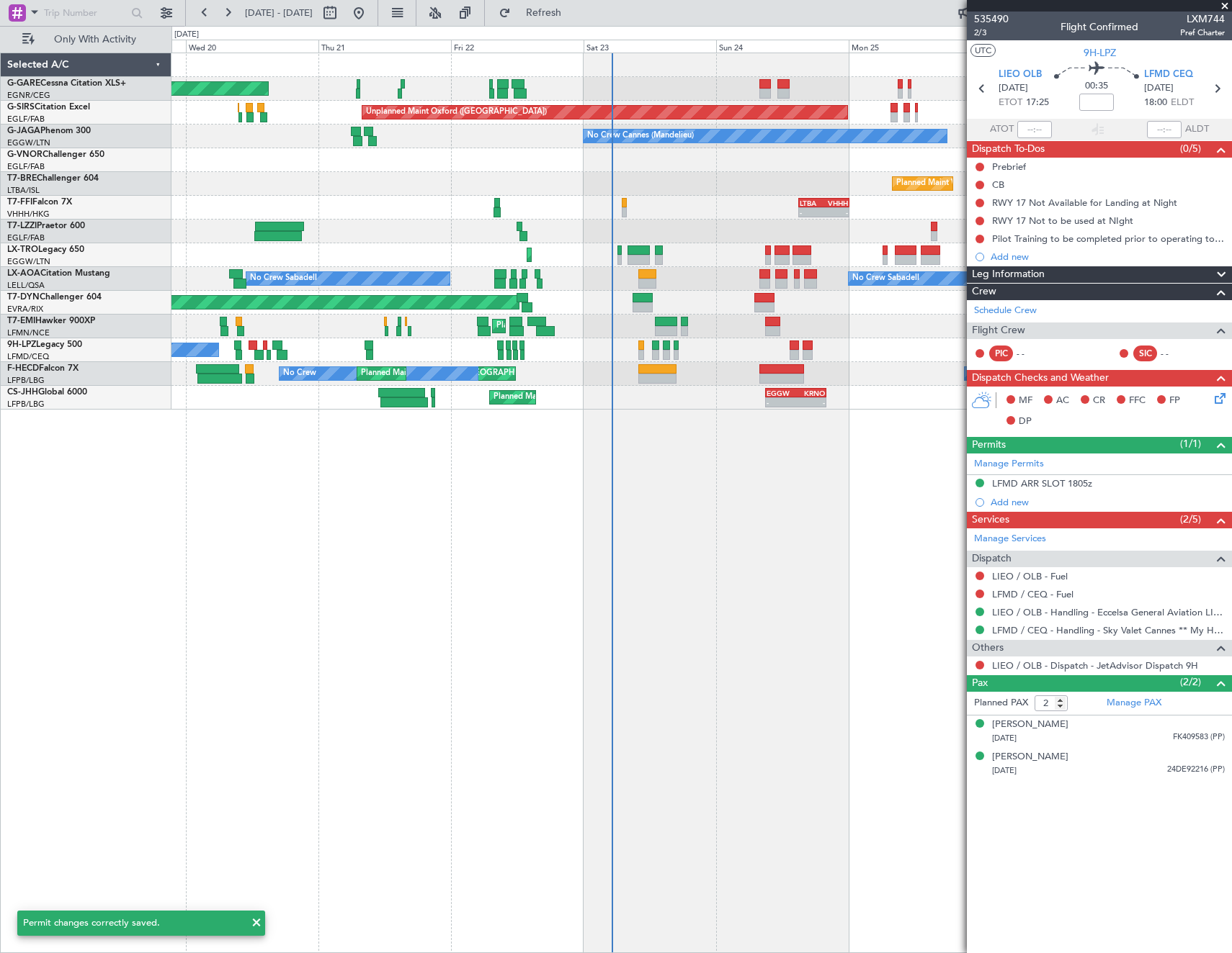
click at [1085, 481] on fb-app "[DATE] - [DATE] Refresh Quick Links Only With Activity Unplanned Maint [PERSON_…" at bounding box center [616, 482] width 1232 height 943
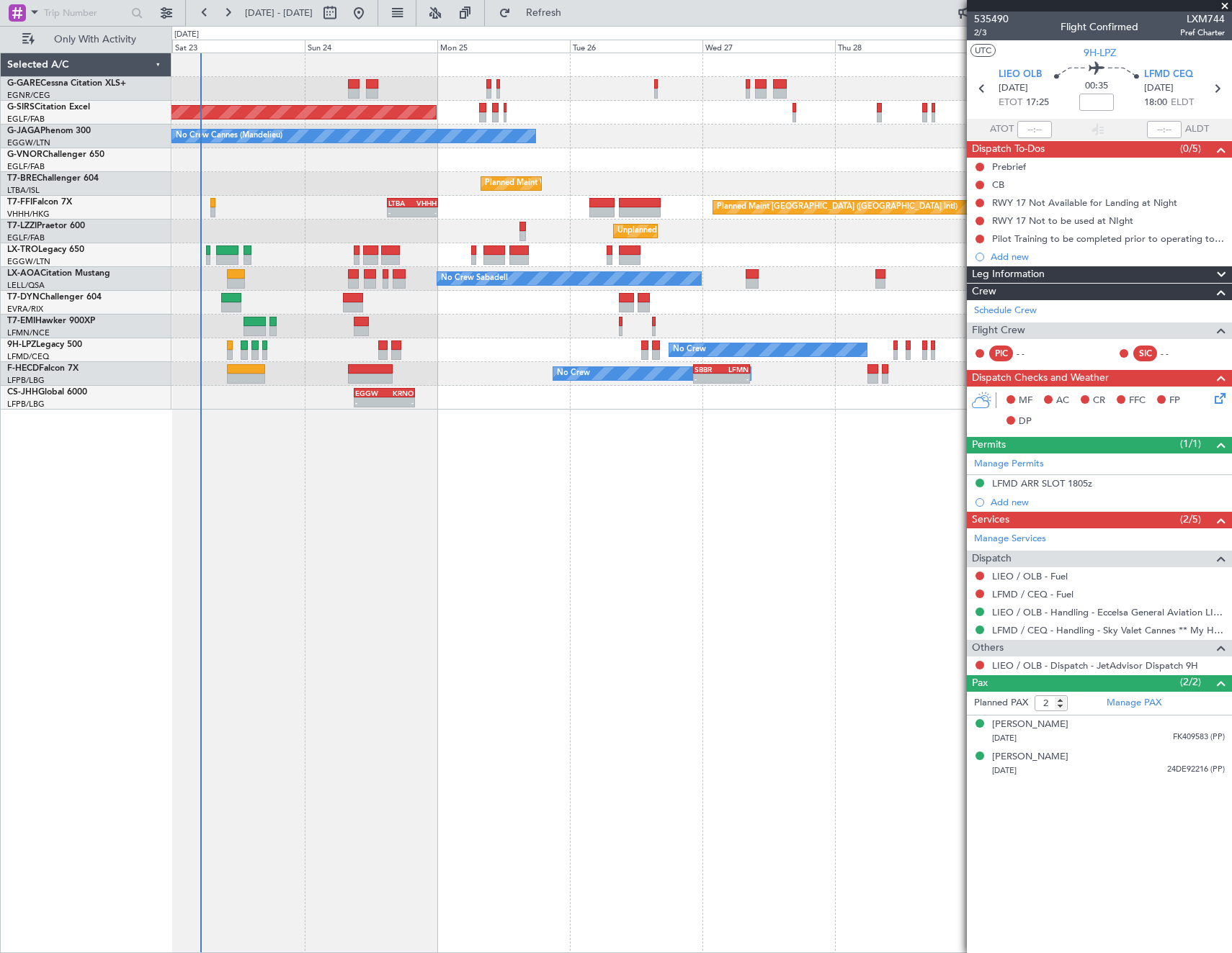
click at [185, 477] on div "Unplanned Maint Oxford ([GEOGRAPHIC_DATA]) No Crew Cannes ([GEOGRAPHIC_DATA]) O…" at bounding box center [701, 503] width 1060 height 901
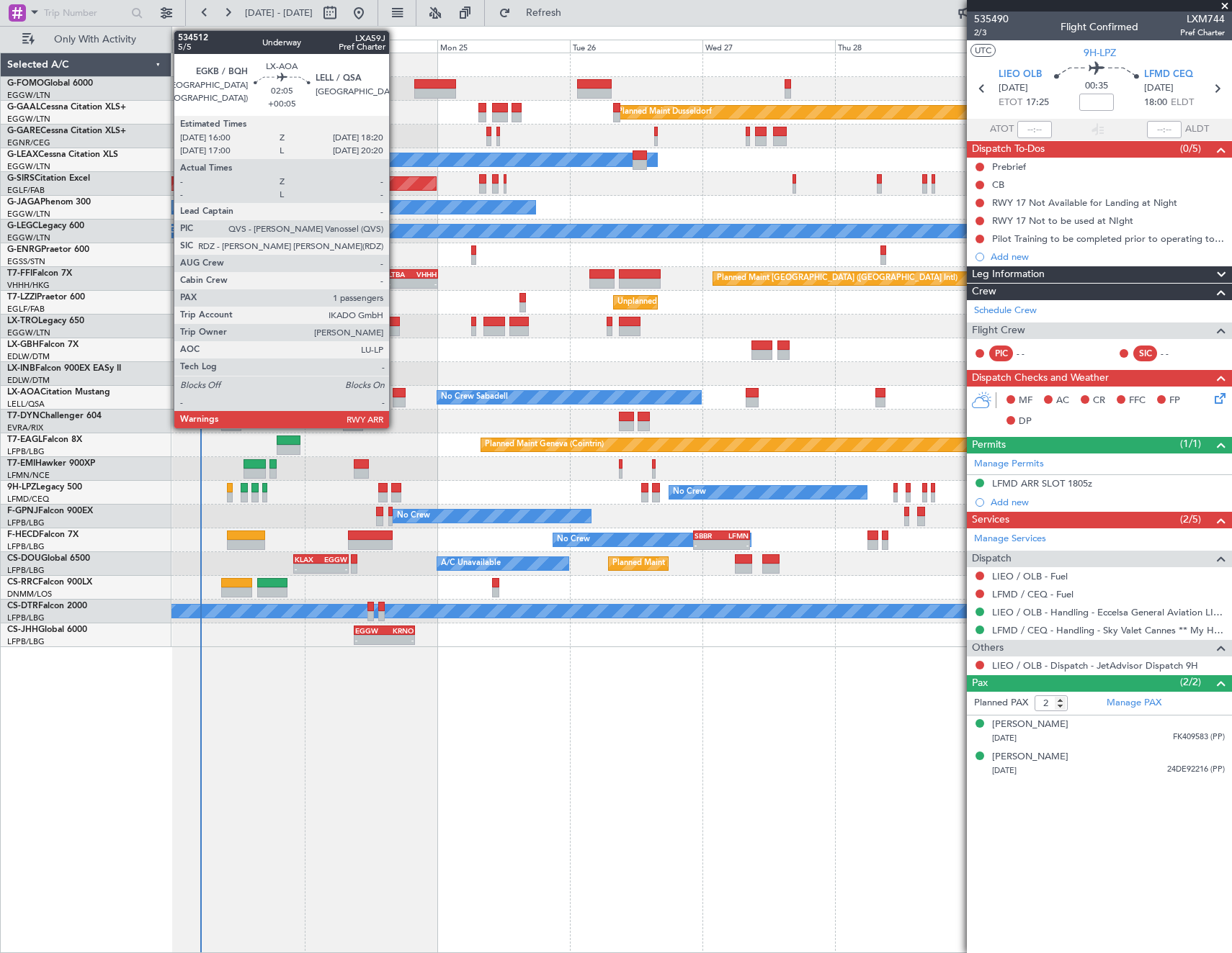
click at [395, 398] on div at bounding box center [399, 402] width 13 height 10
type input "+00:05"
type input "1"
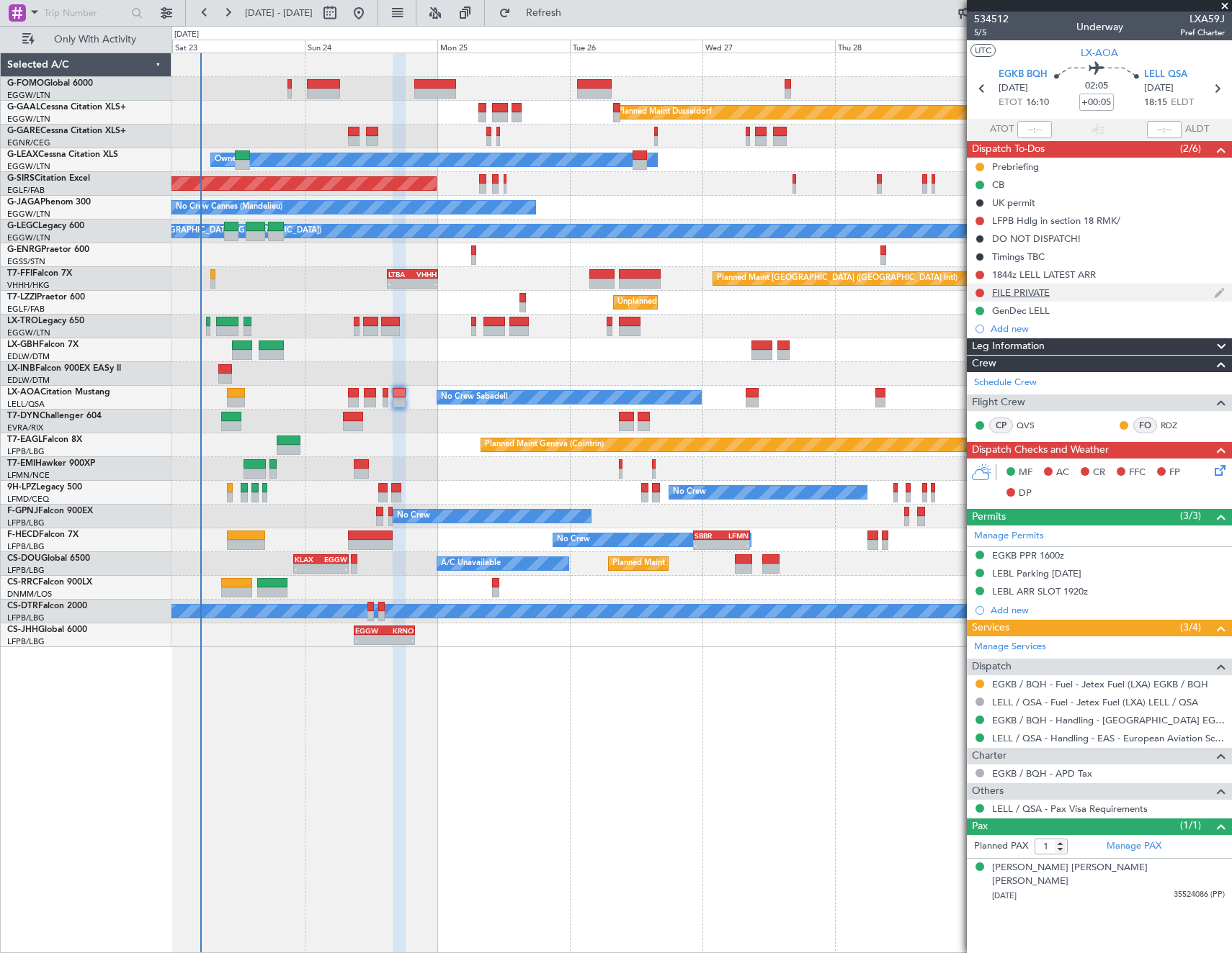
click at [1015, 291] on div "FILE PRIVATE" at bounding box center [1021, 292] width 58 height 12
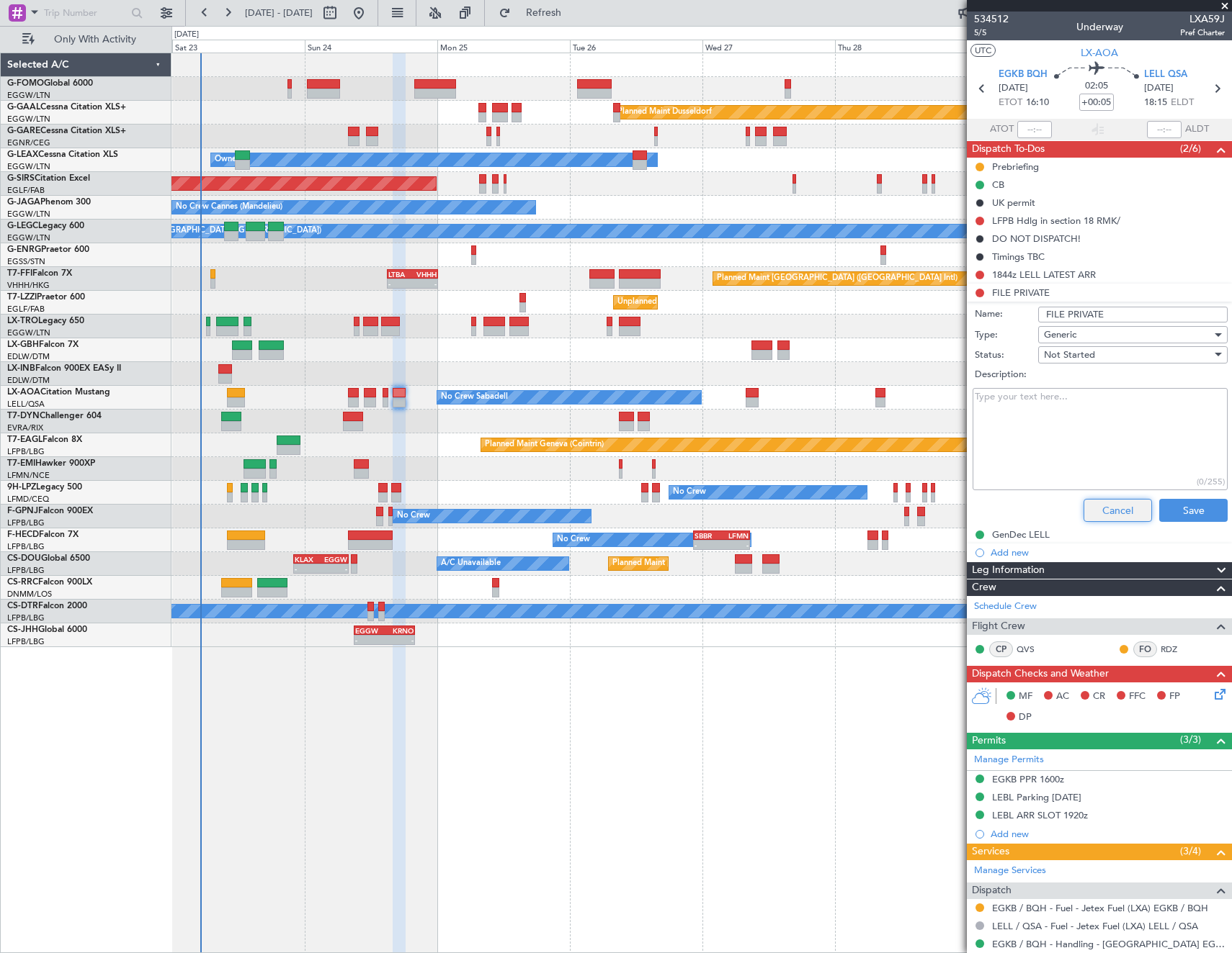
click at [1113, 511] on button "Cancel" at bounding box center [1117, 511] width 68 height 23
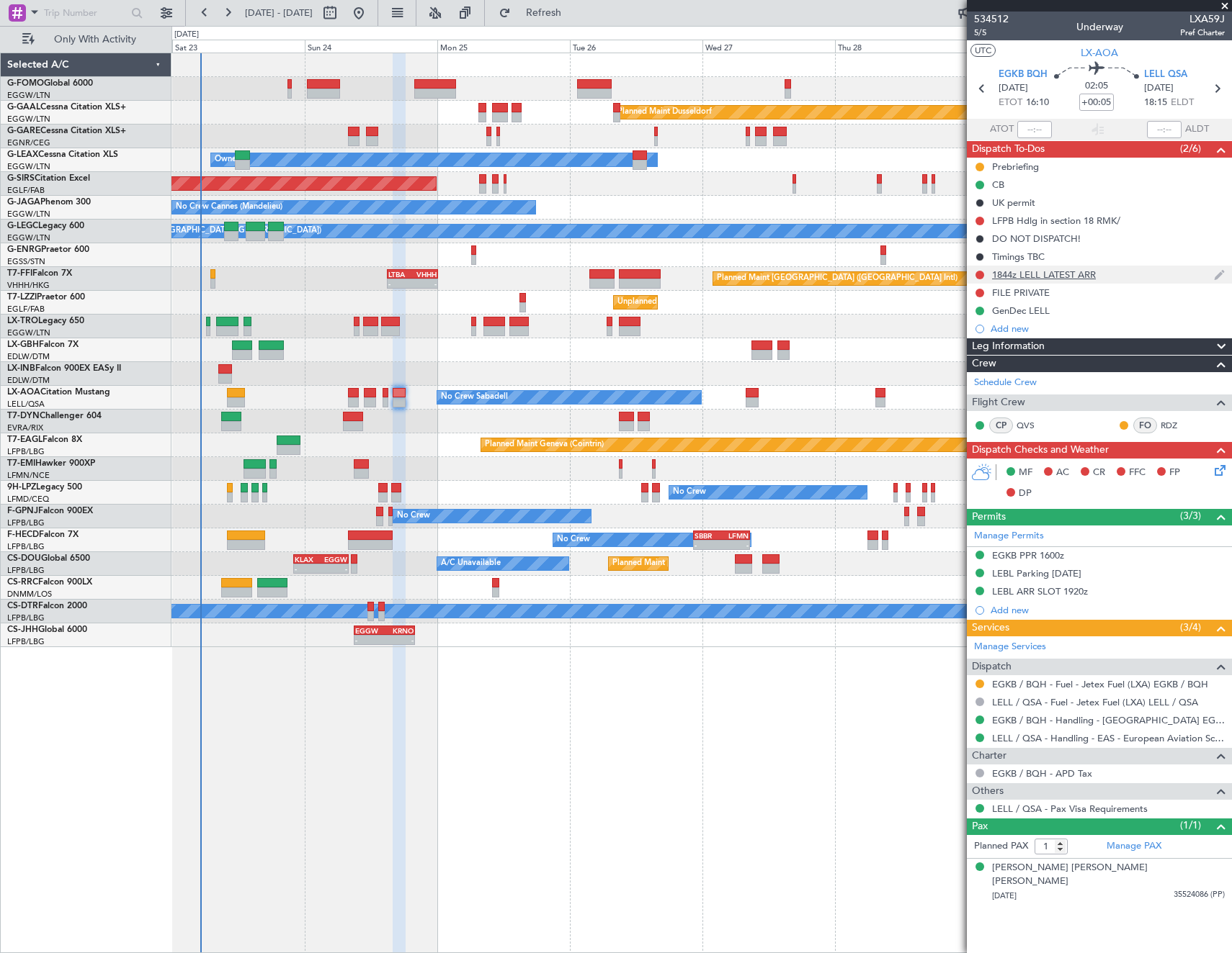
click at [1043, 280] on div "1844z LELL LATEST ARR" at bounding box center [1099, 275] width 265 height 18
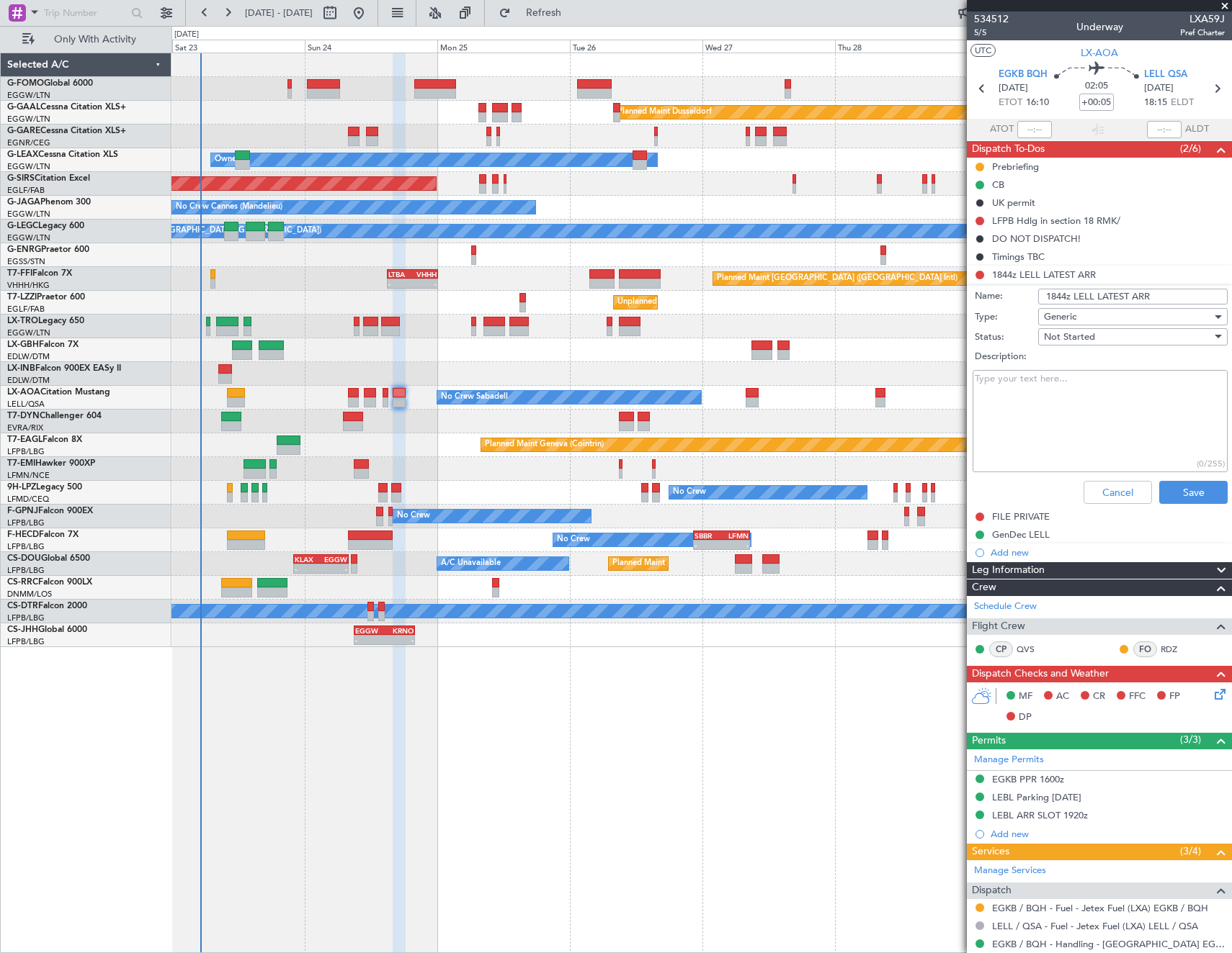
click at [1106, 506] on div "Cancel Save" at bounding box center [1095, 492] width 271 height 35
click at [1105, 500] on button "Cancel" at bounding box center [1117, 492] width 68 height 23
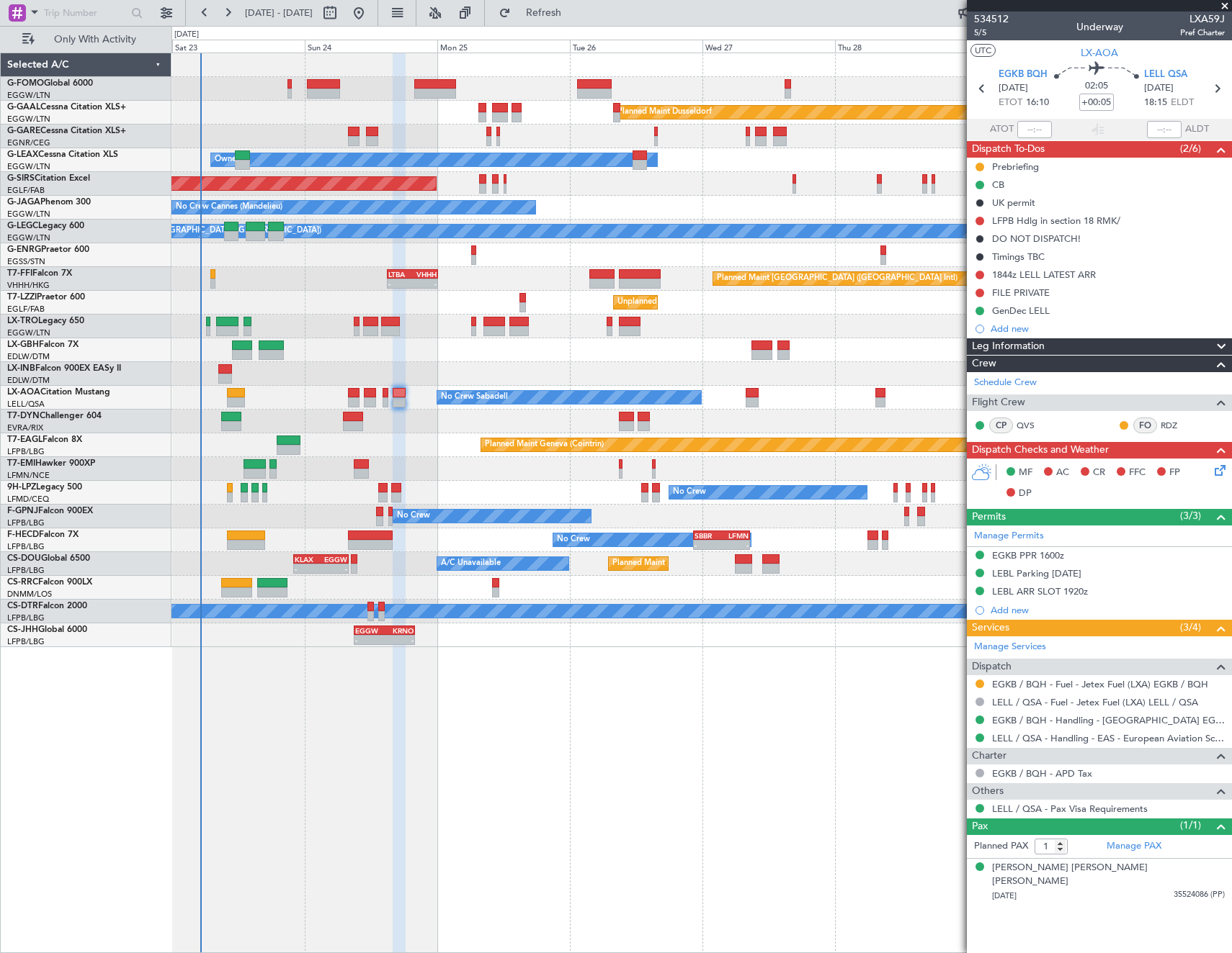
click at [1105, 500] on div "MF AC CR FFC FP DP" at bounding box center [1106, 483] width 212 height 43
